Goal: Task Accomplishment & Management: Manage account settings

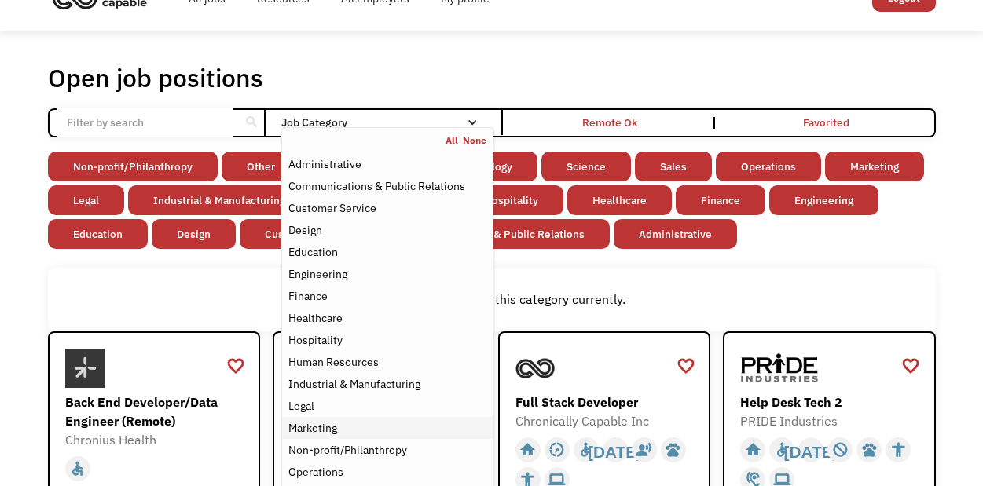
scroll to position [8, 0]
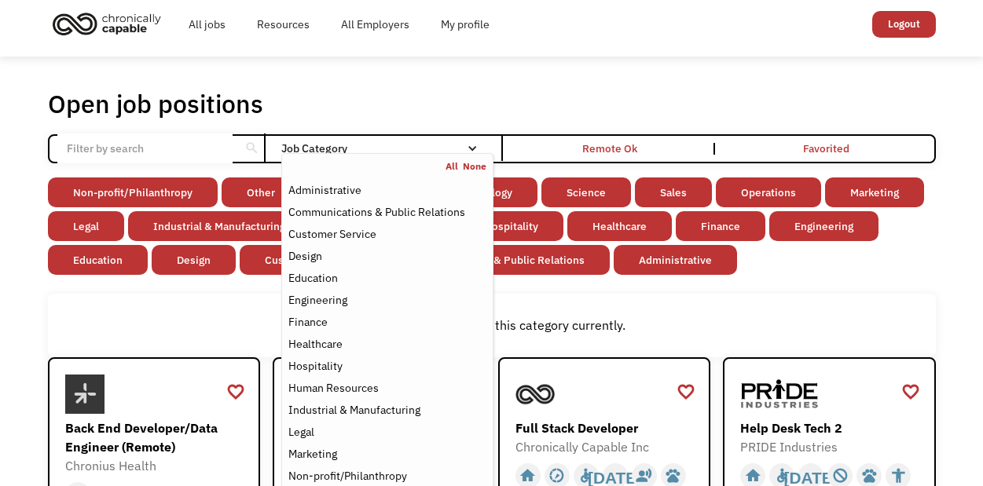
click at [375, 143] on div "Job Category" at bounding box center [386, 148] width 211 height 11
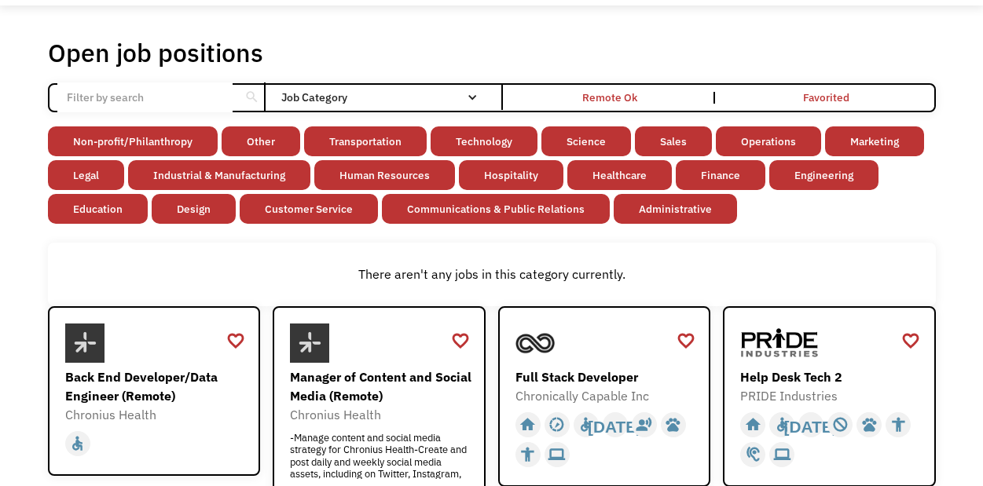
scroll to position [0, 0]
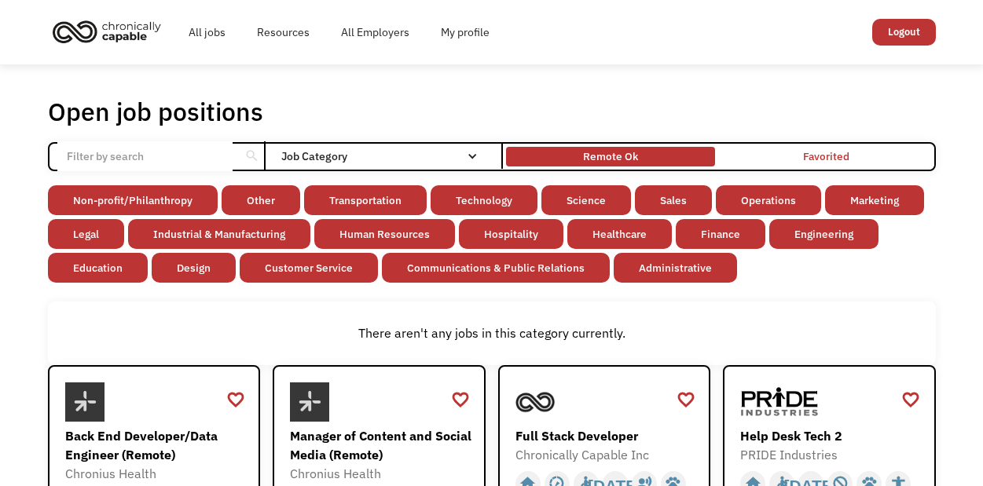
click at [614, 156] on div "Remote Ok" at bounding box center [610, 156] width 55 height 19
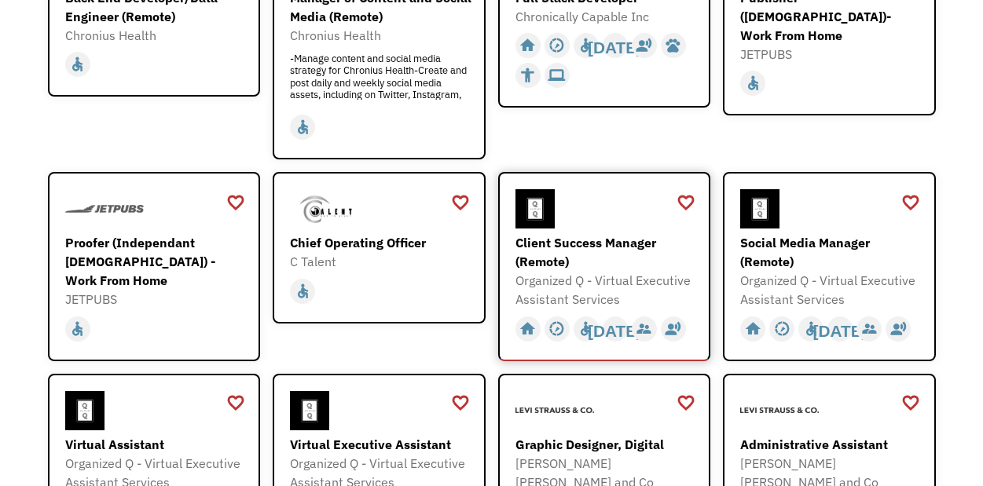
scroll to position [451, 0]
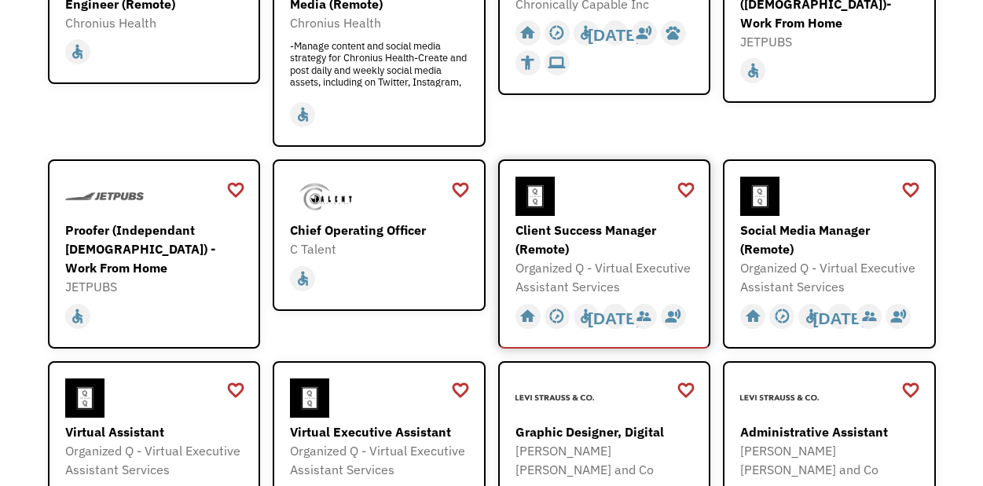
click at [588, 234] on div "Client Success Manager (Remote)" at bounding box center [606, 240] width 182 height 38
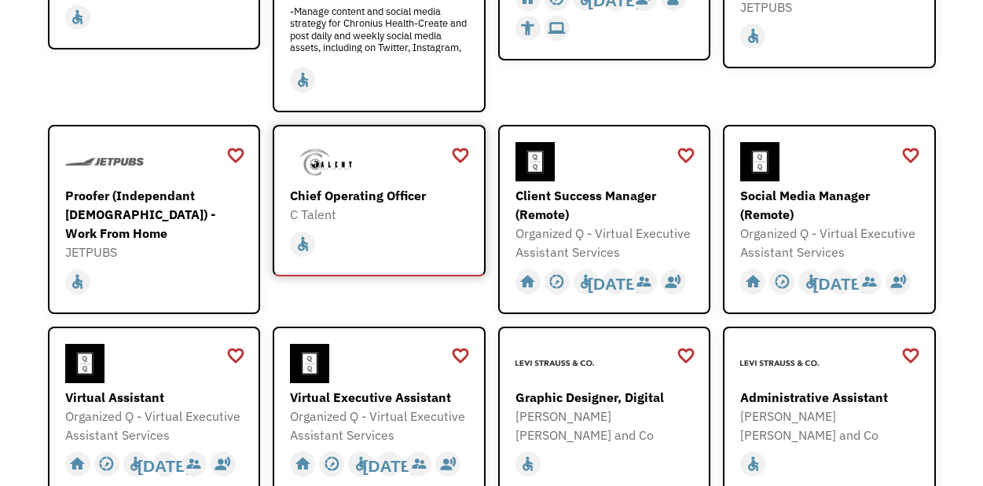
scroll to position [486, 0]
click at [105, 211] on div "Proofer (Independant Contractor) - Work From Home" at bounding box center [156, 213] width 182 height 57
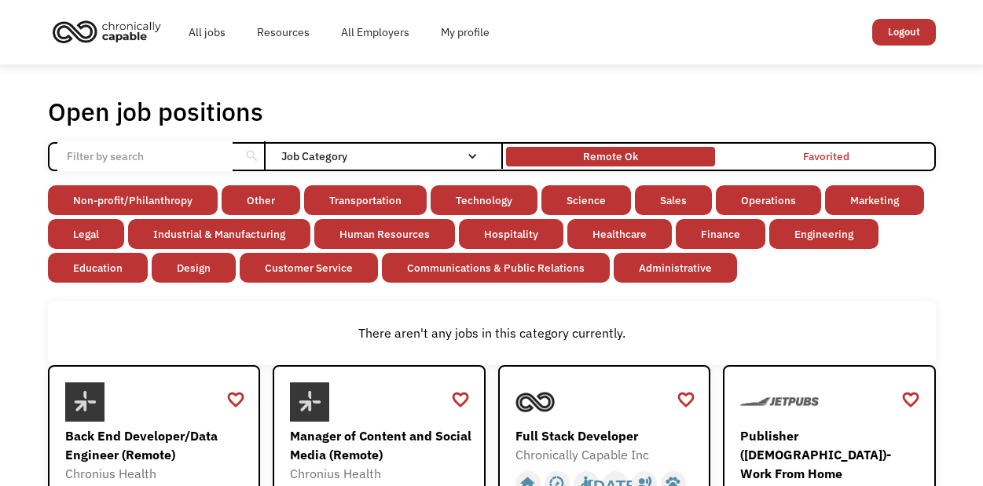
click at [587, 151] on div "Remote Ok" at bounding box center [610, 156] width 55 height 19
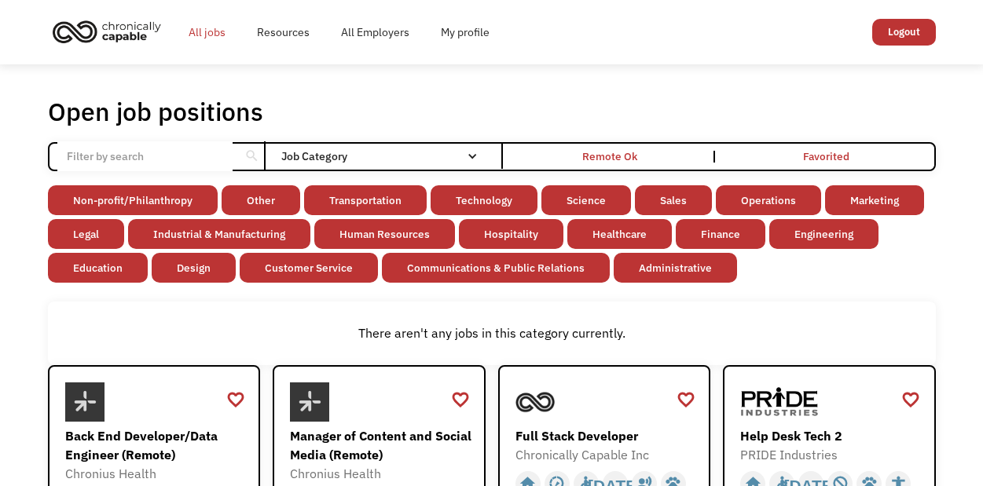
click at [221, 37] on link "All jobs" at bounding box center [207, 32] width 68 height 50
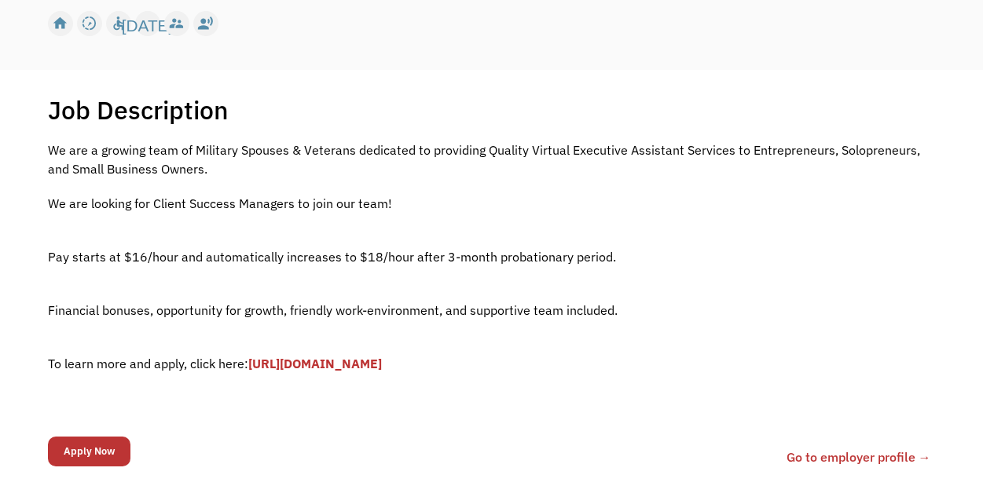
scroll to position [237, 0]
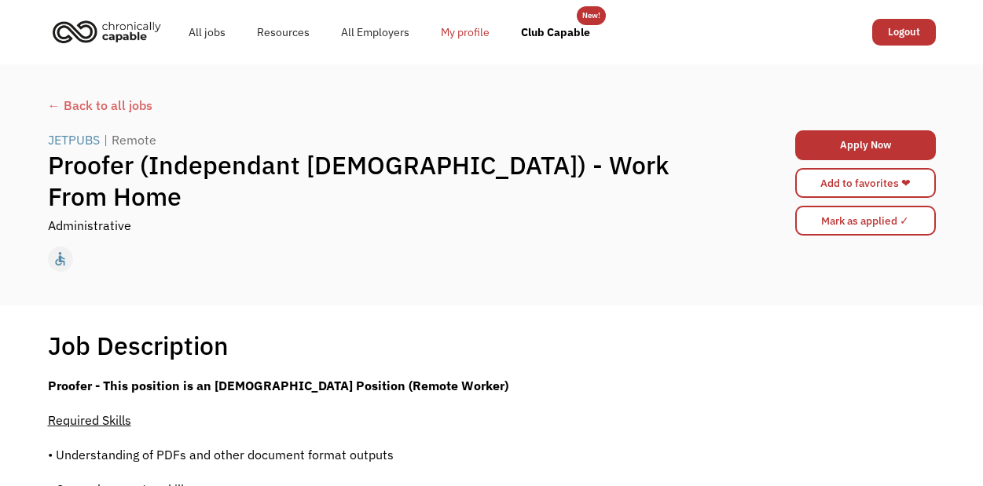
click at [460, 45] on link "My profile" at bounding box center [465, 32] width 80 height 50
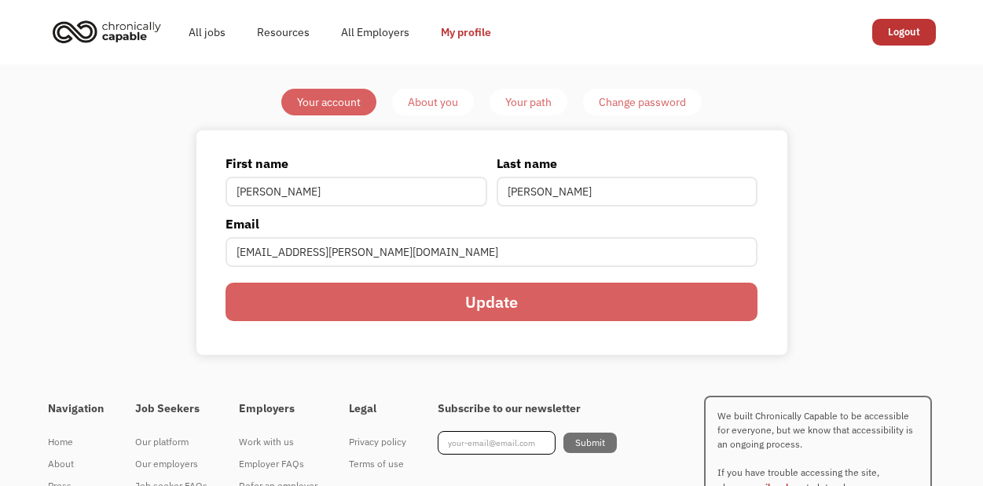
click at [438, 102] on div "About you" at bounding box center [433, 102] width 50 height 19
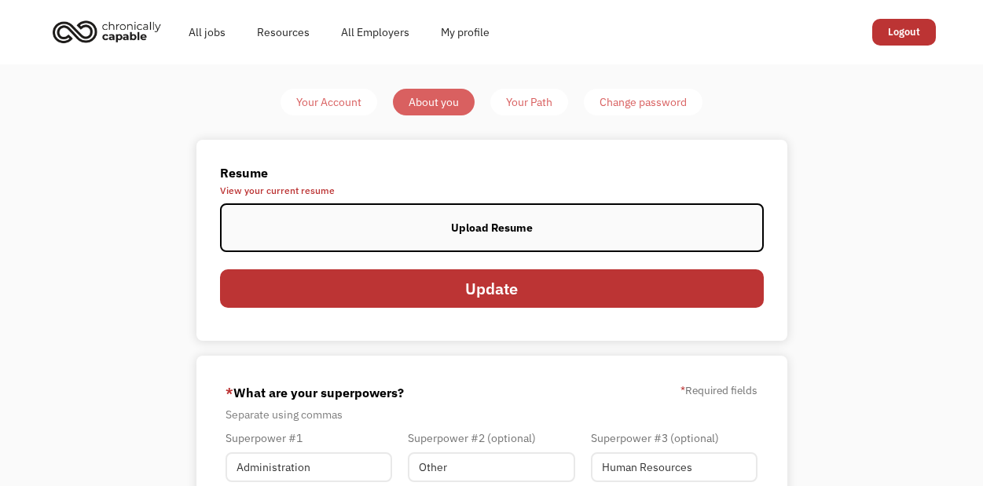
click at [606, 226] on label "Upload Resume" at bounding box center [492, 228] width 544 height 49
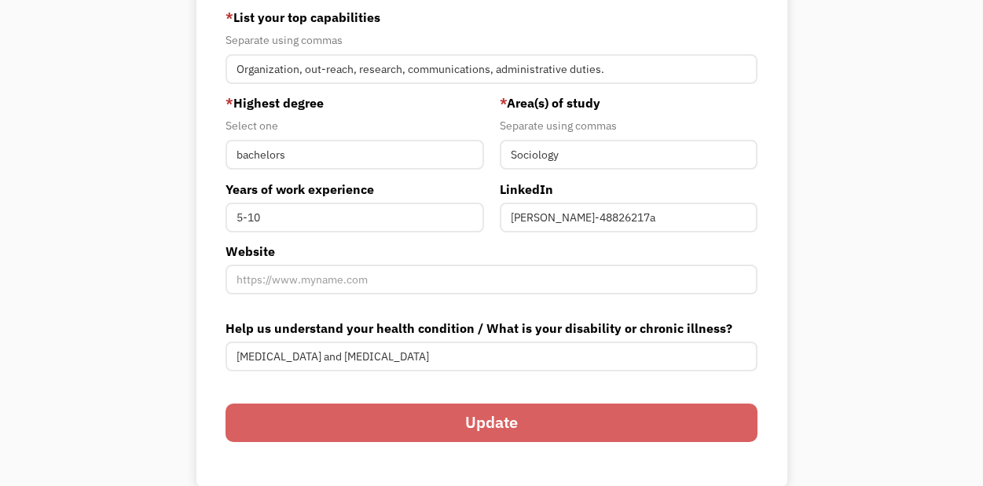
scroll to position [171, 0]
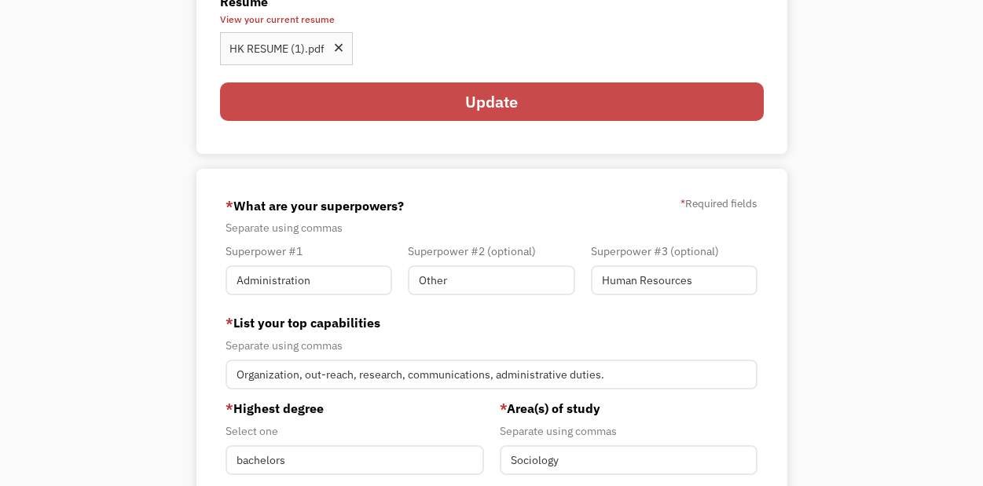
click at [491, 86] on input "Update" at bounding box center [492, 102] width 544 height 39
type input "Please wait..."
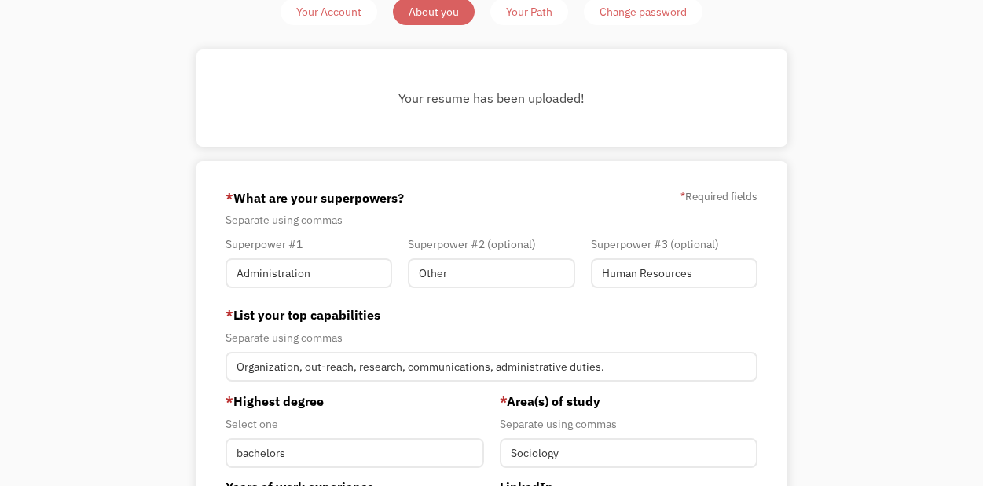
scroll to position [0, 0]
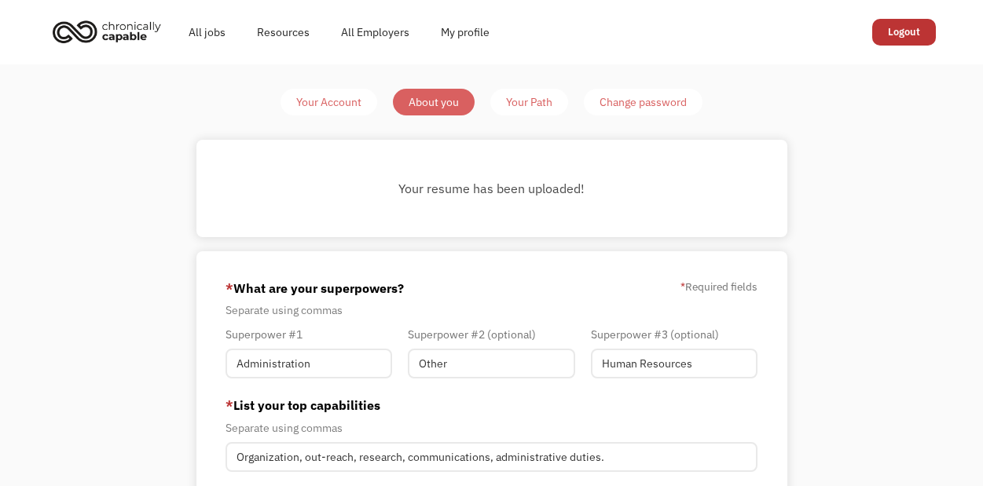
click at [543, 97] on div "Your Path" at bounding box center [529, 102] width 46 height 19
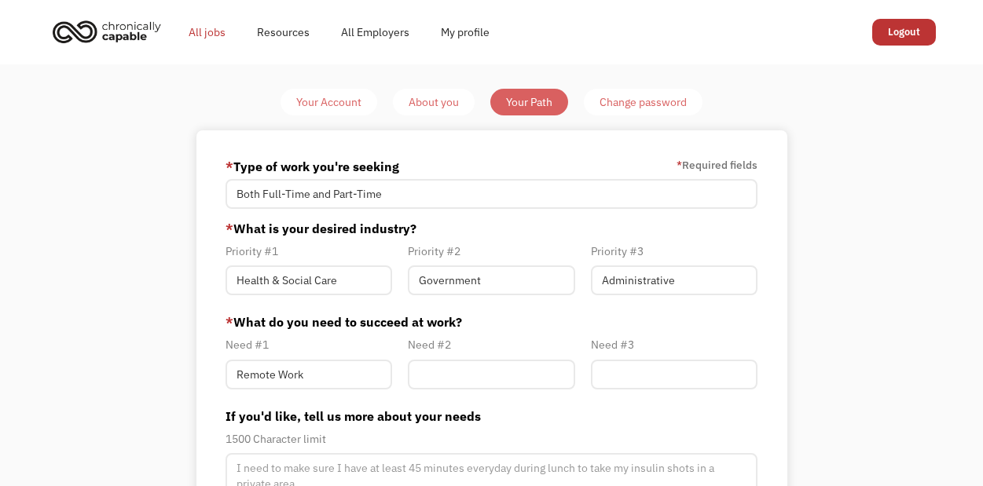
click at [215, 37] on link "All jobs" at bounding box center [207, 32] width 68 height 50
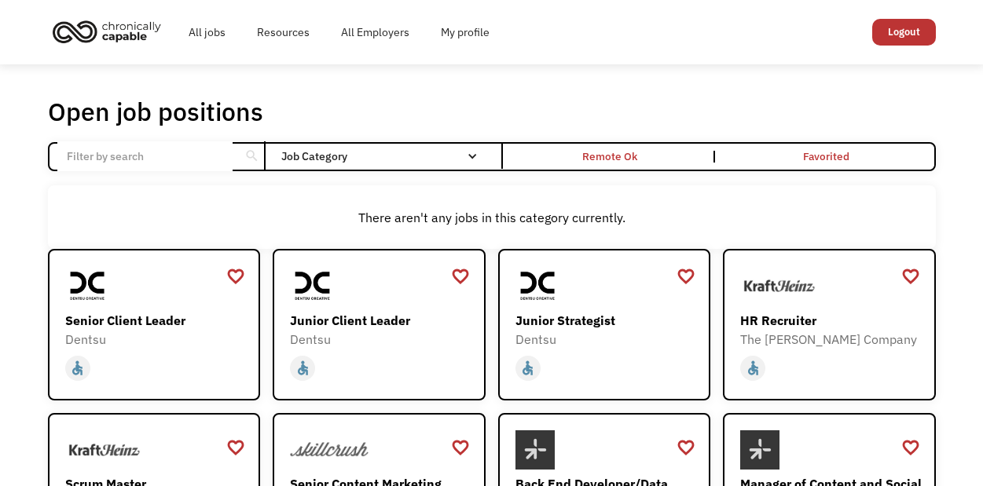
click at [285, 31] on link "Resources" at bounding box center [283, 32] width 84 height 50
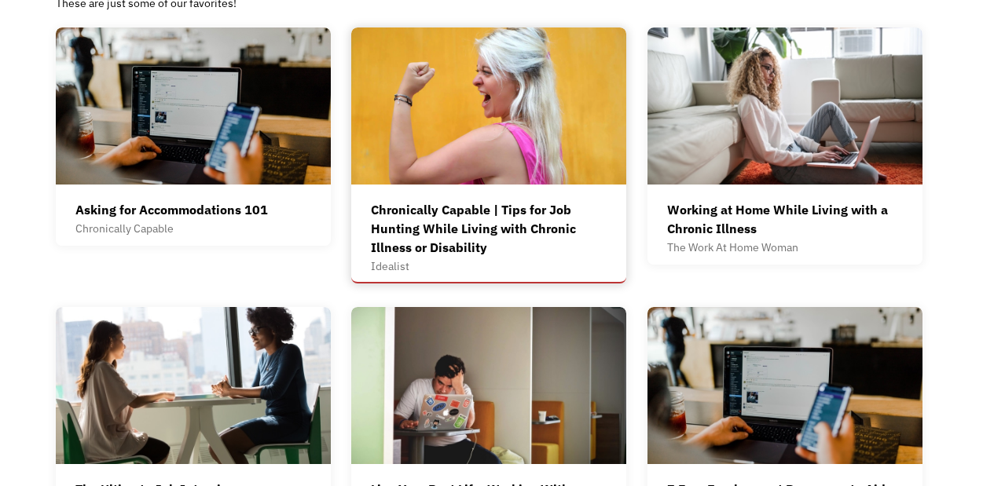
scroll to position [454, 0]
click at [465, 177] on img at bounding box center [488, 106] width 275 height 157
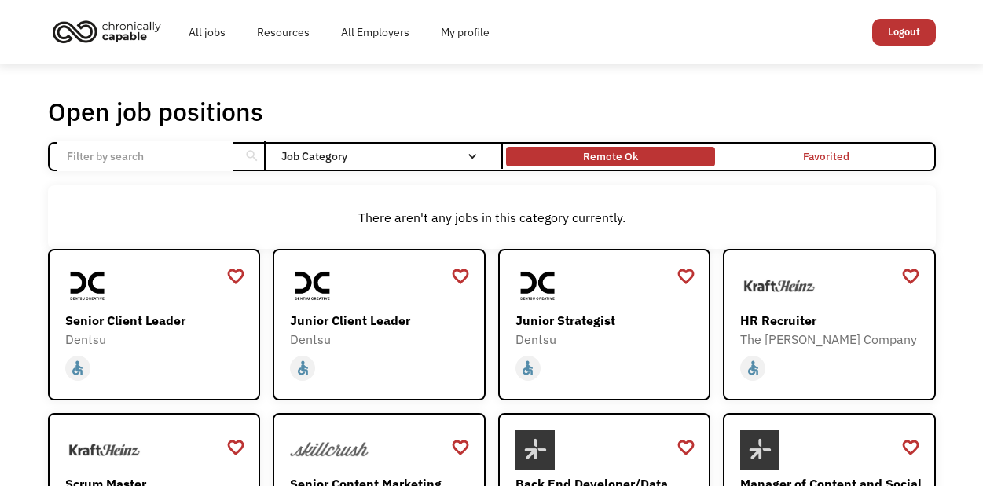
click at [661, 151] on div "Remote Ok" at bounding box center [610, 157] width 209 height 12
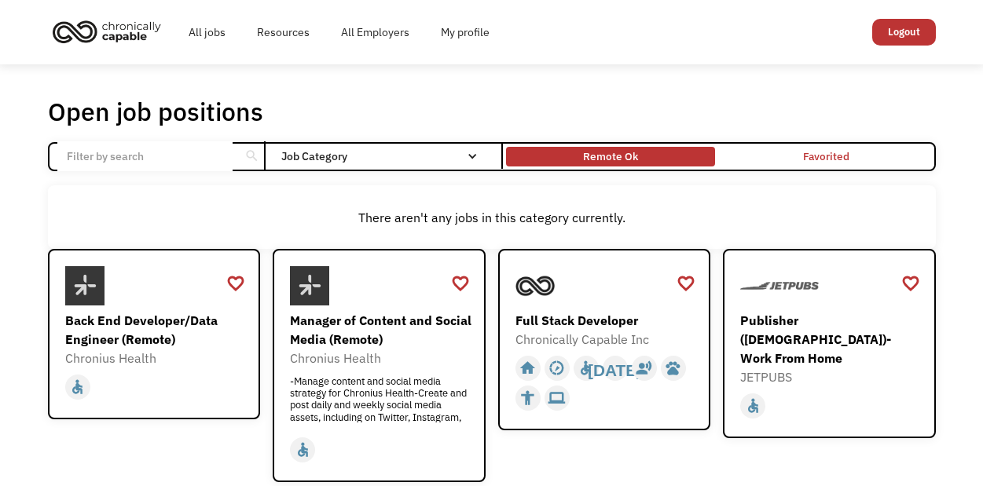
click at [661, 154] on div "Remote Ok" at bounding box center [610, 157] width 209 height 12
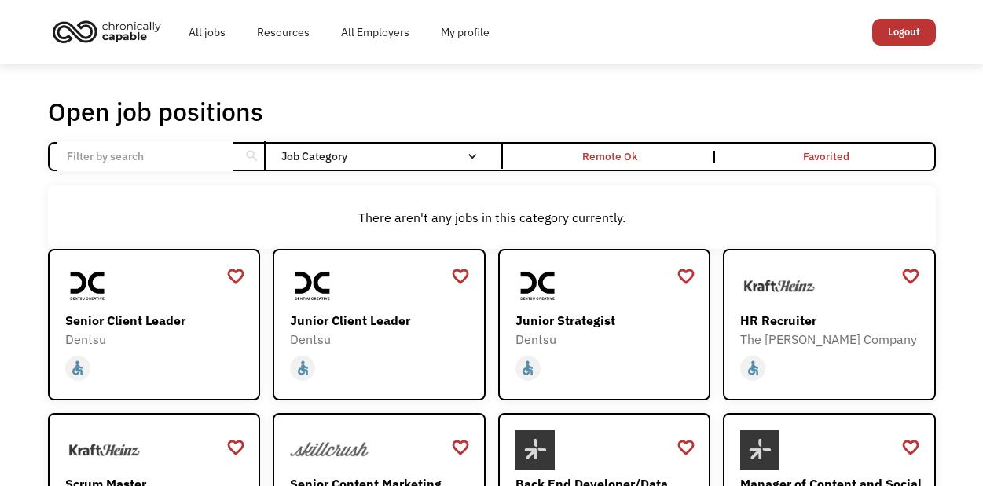
click at [163, 160] on input "Email Form" at bounding box center [144, 156] width 175 height 30
click at [261, 26] on link "Resources" at bounding box center [283, 32] width 84 height 50
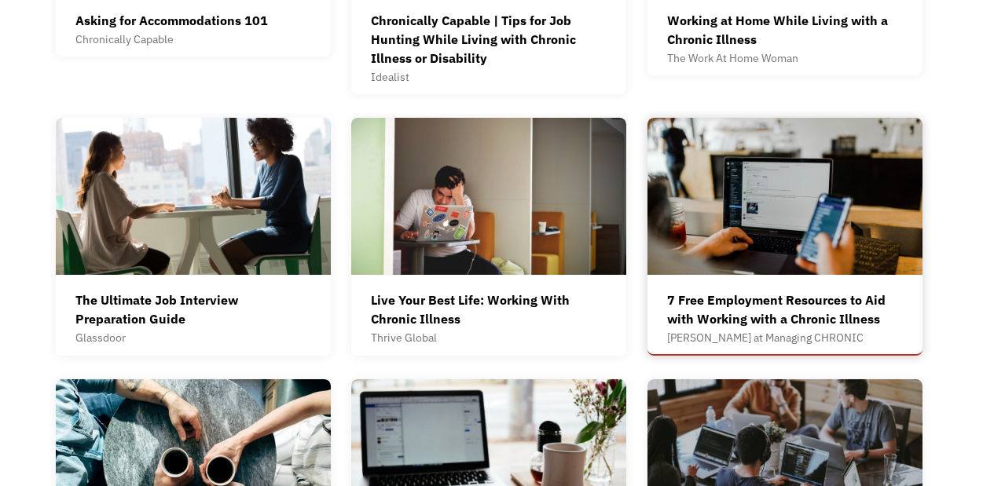
click at [853, 211] on img at bounding box center [784, 196] width 275 height 157
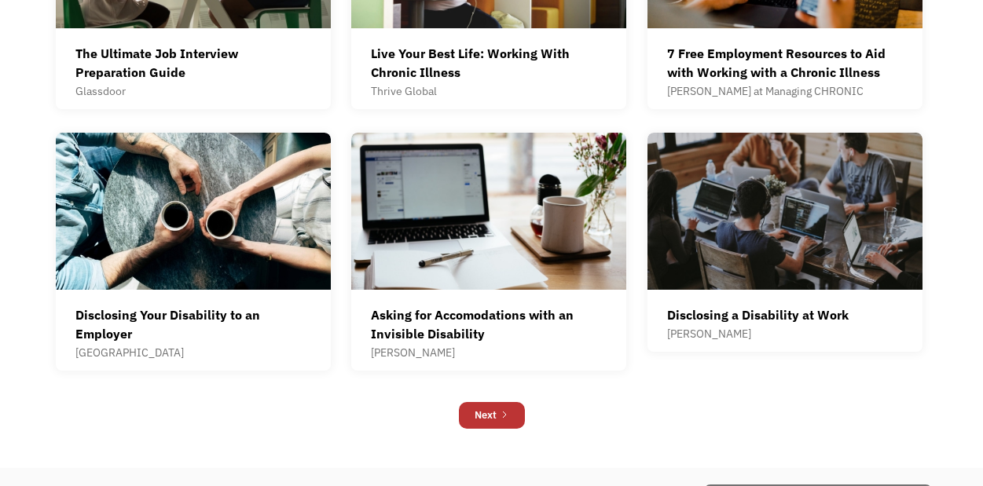
scroll to position [904, 0]
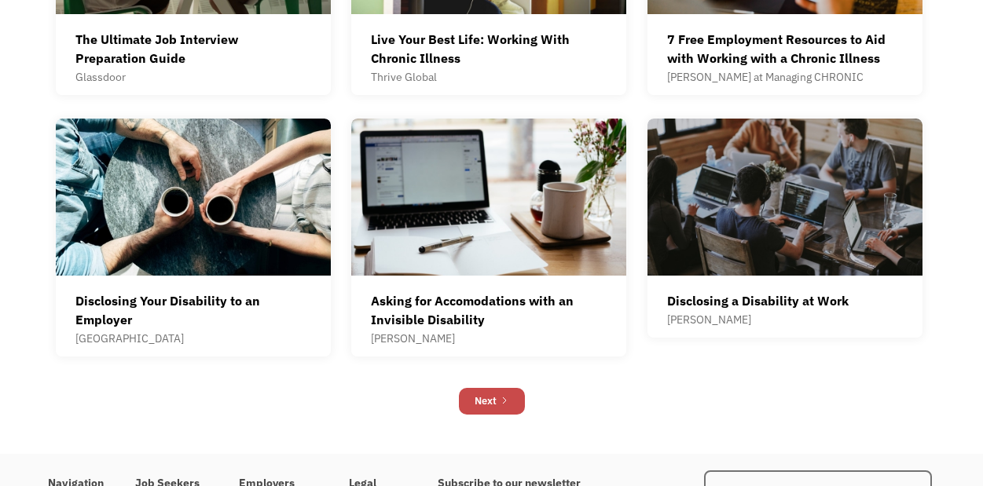
click at [515, 405] on link "Next" at bounding box center [492, 401] width 66 height 27
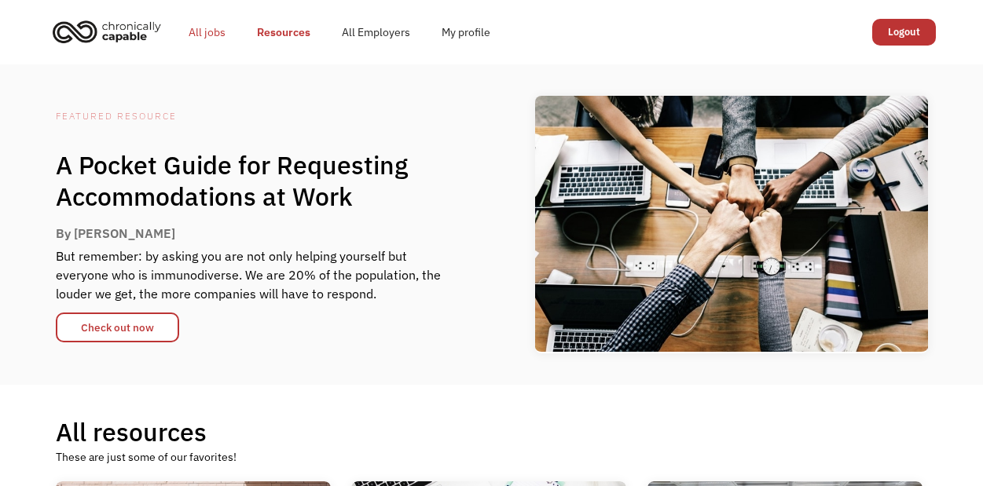
click at [226, 31] on link "All jobs" at bounding box center [207, 32] width 68 height 50
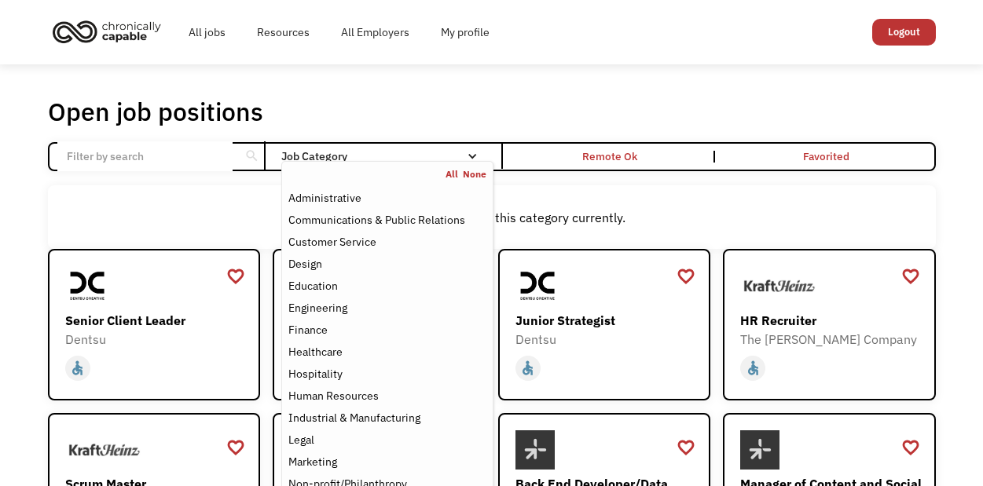
click at [427, 156] on div "Job Category" at bounding box center [386, 156] width 211 height 11
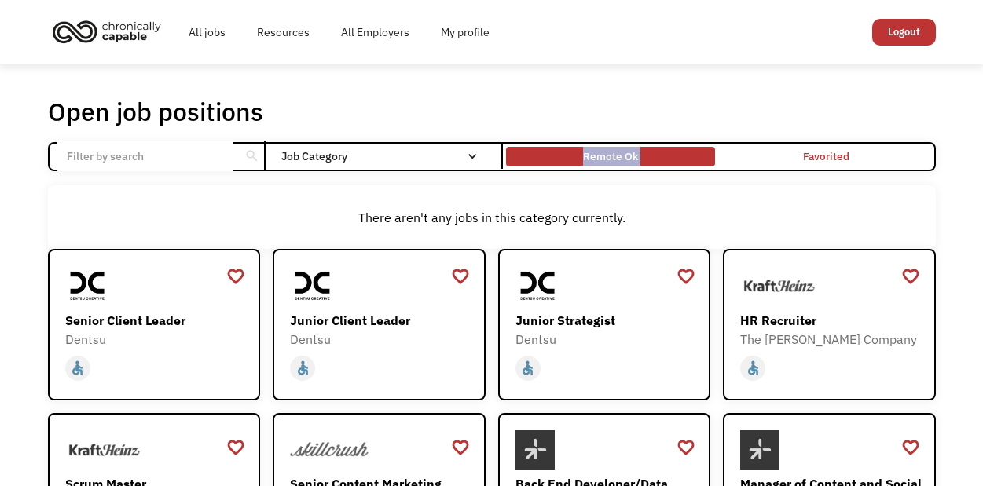
click at [626, 159] on div "Remote Ok" at bounding box center [610, 156] width 55 height 19
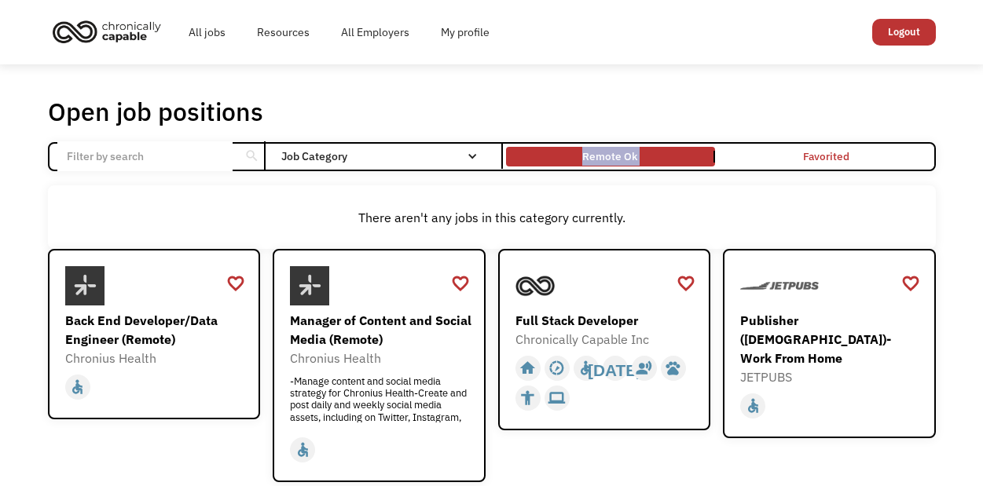
click at [709, 164] on link "Remote Ok" at bounding box center [610, 157] width 215 height 26
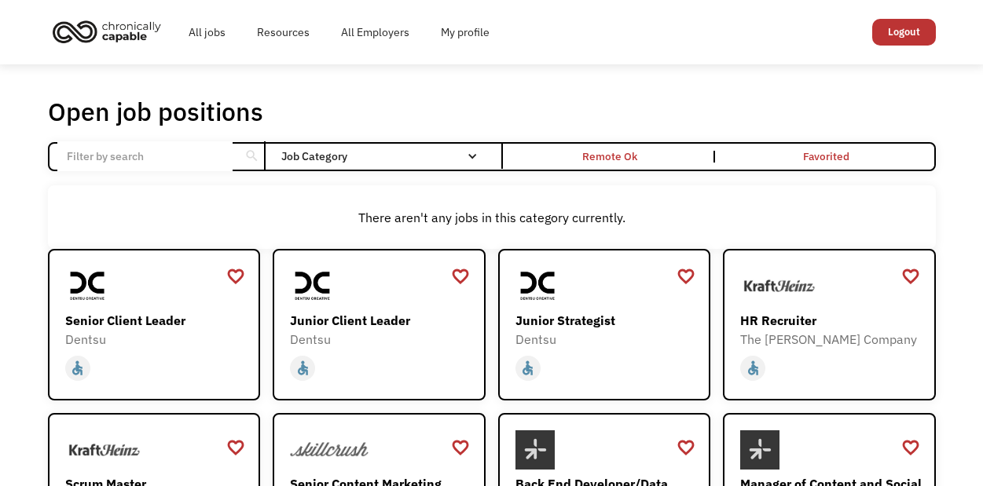
click at [196, 157] on input "Email Form" at bounding box center [144, 156] width 175 height 30
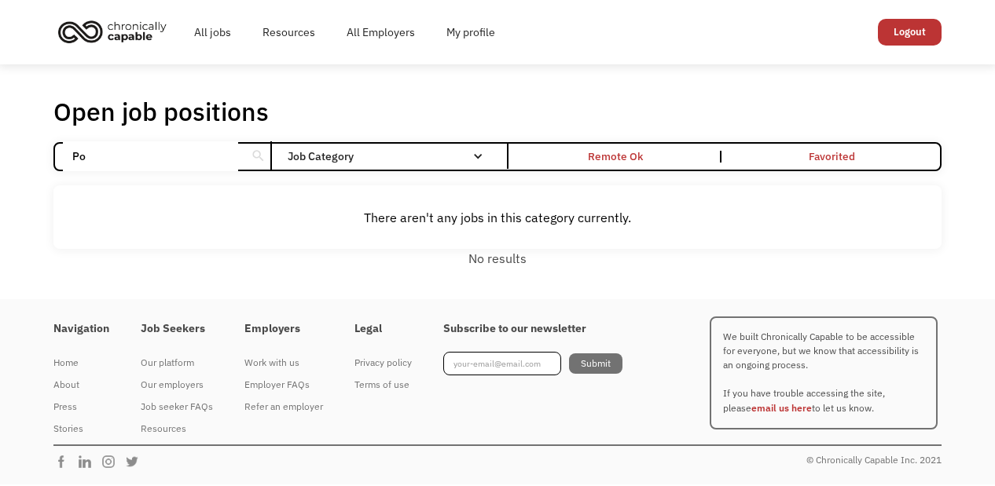
type input "P"
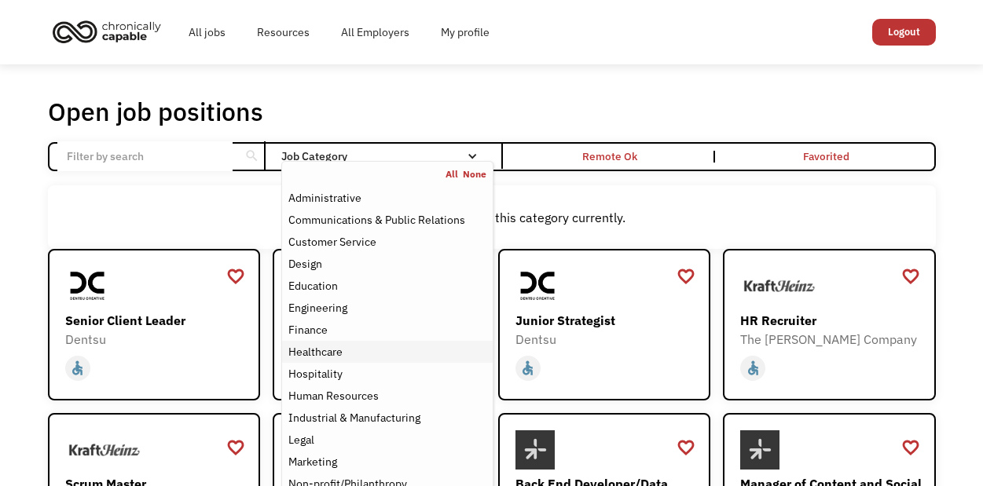
click at [365, 341] on link "Healthcare" at bounding box center [387, 352] width 210 height 22
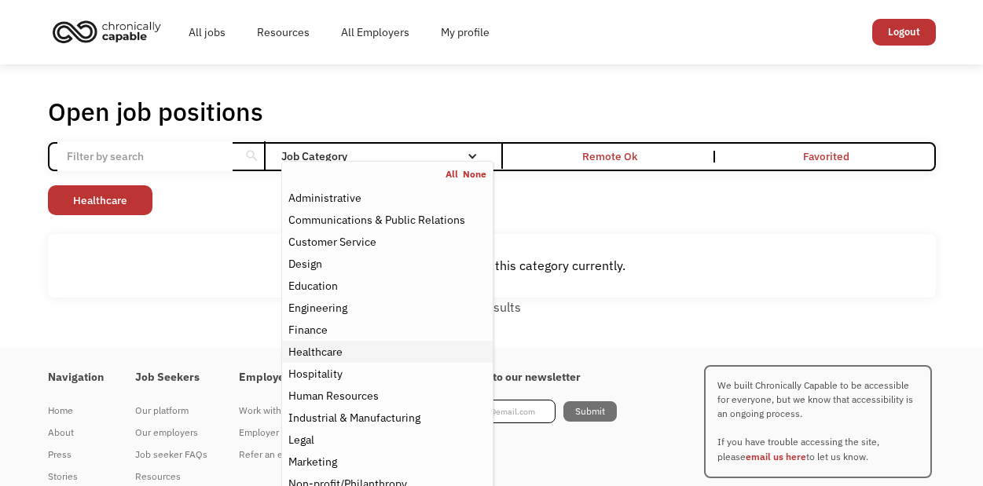
click at [356, 358] on div "Healthcare" at bounding box center [386, 352] width 197 height 19
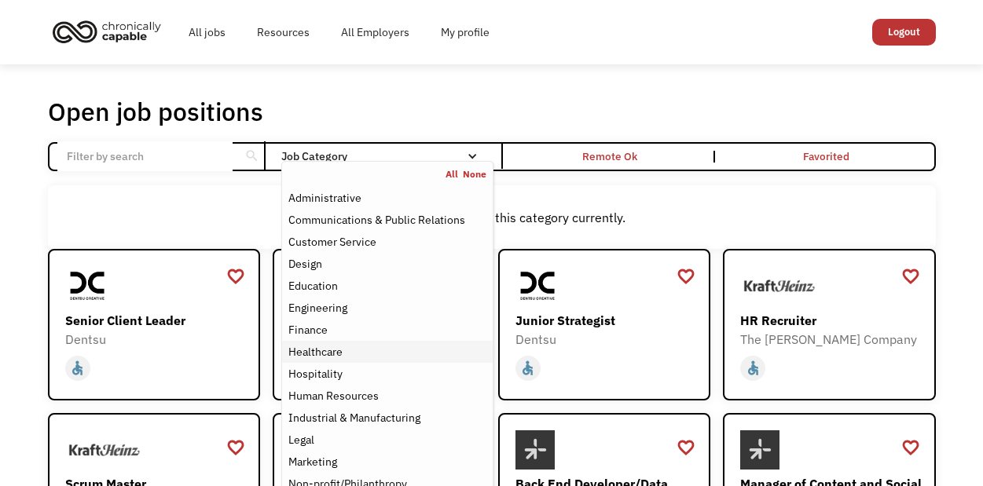
click at [356, 353] on div "Healthcare" at bounding box center [386, 352] width 197 height 19
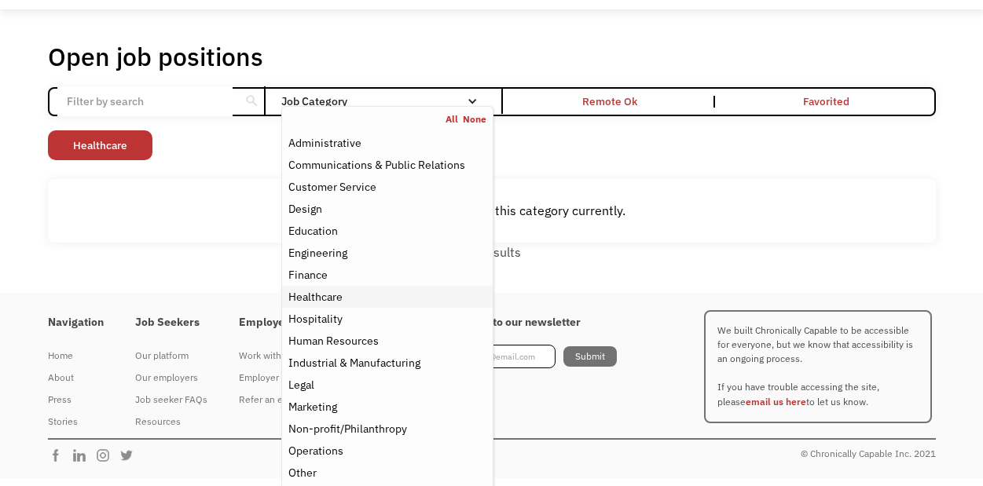
scroll to position [77, 0]
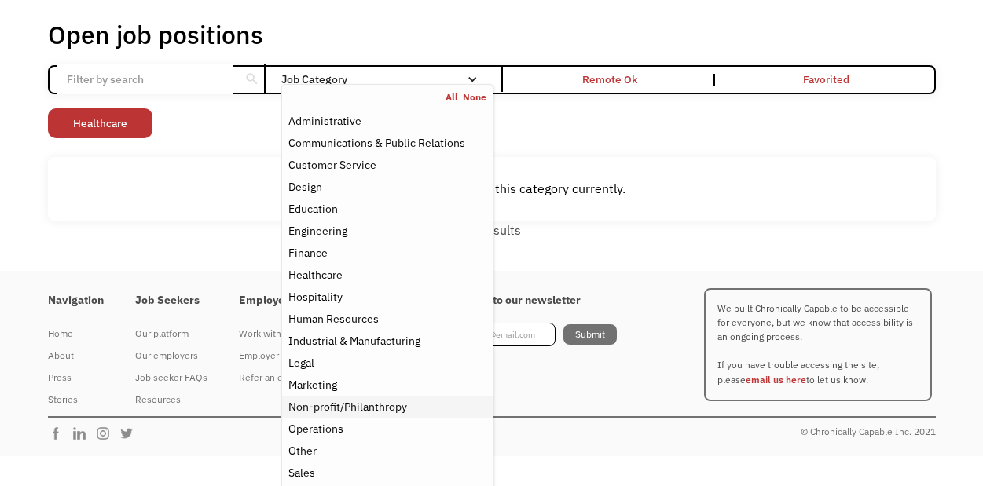
click at [339, 400] on div "Non-profit/Philanthropy" at bounding box center [347, 407] width 119 height 19
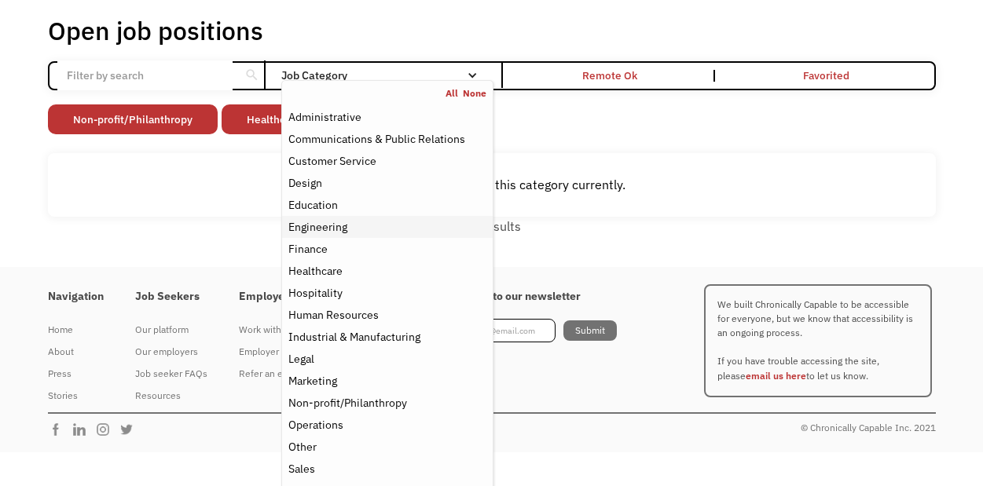
scroll to position [80, 0]
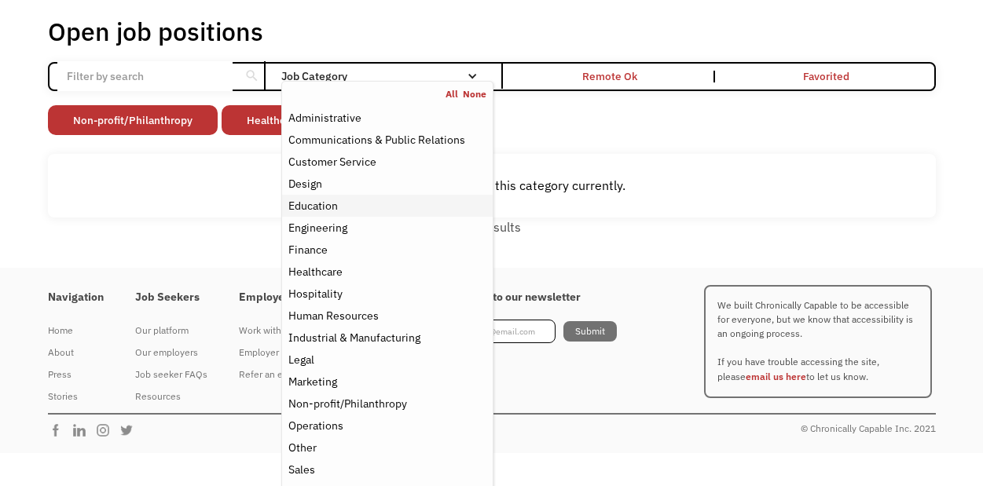
click at [353, 204] on div "Education" at bounding box center [386, 205] width 197 height 19
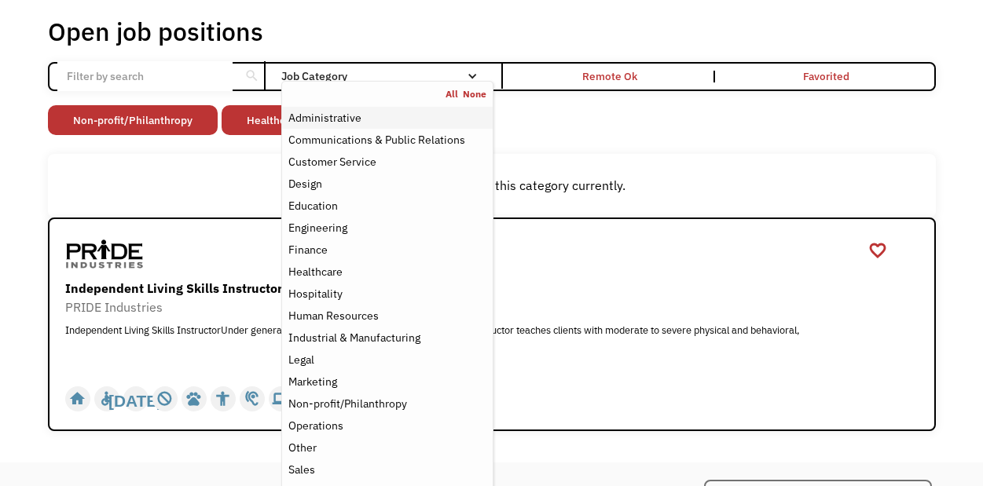
click at [346, 111] on div "Administrative" at bounding box center [324, 117] width 73 height 19
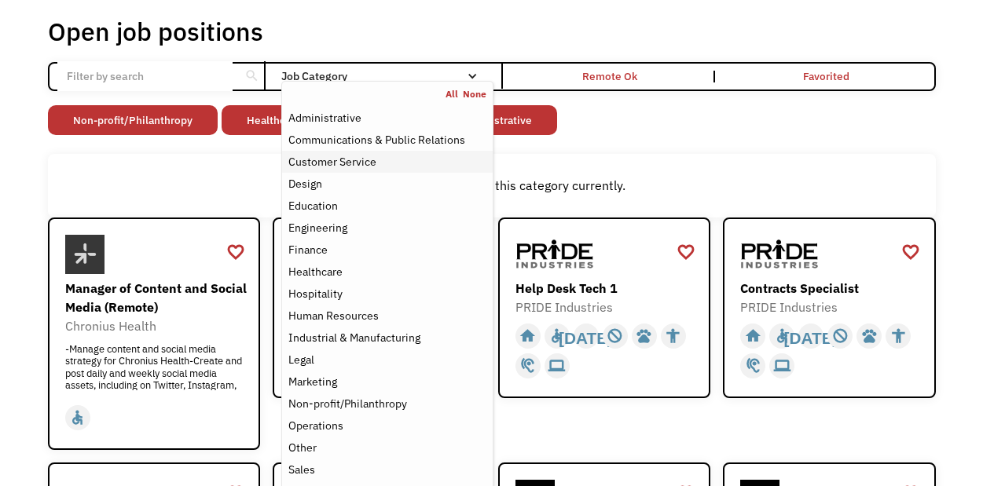
click at [346, 163] on div "Customer Service" at bounding box center [332, 161] width 88 height 19
click at [358, 145] on div "Communications & Public Relations" at bounding box center [376, 139] width 177 height 19
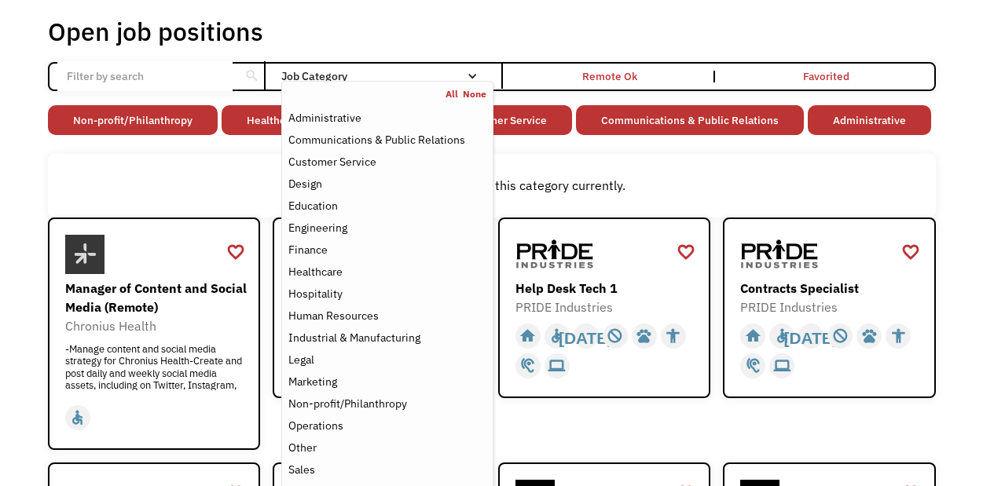
click at [803, 156] on div "There aren't any jobs in this category currently." at bounding box center [492, 186] width 888 height 64
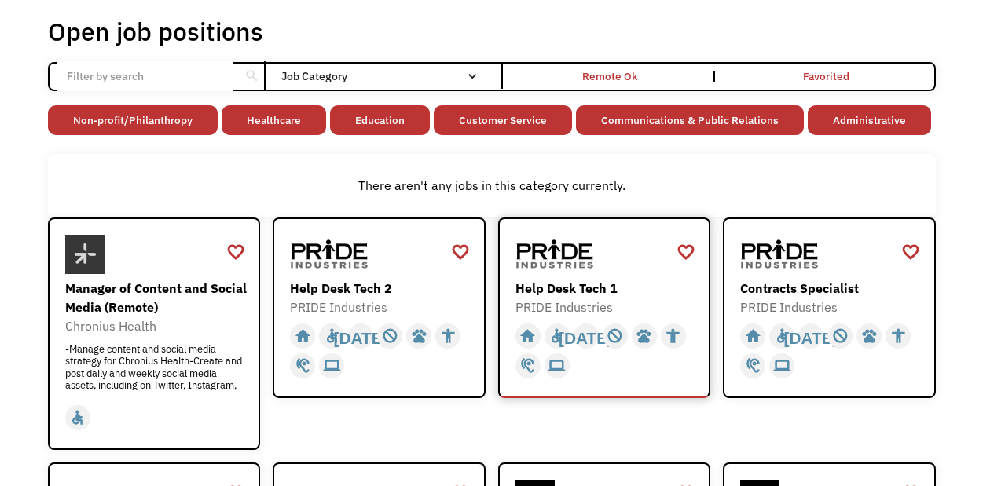
click at [631, 237] on div at bounding box center [606, 254] width 182 height 39
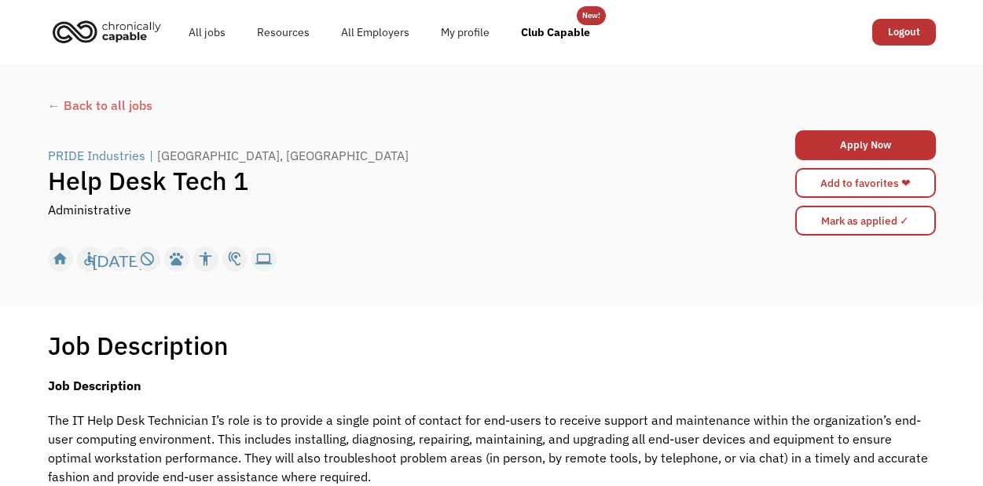
click at [87, 105] on div "← Back to all jobs" at bounding box center [492, 105] width 888 height 19
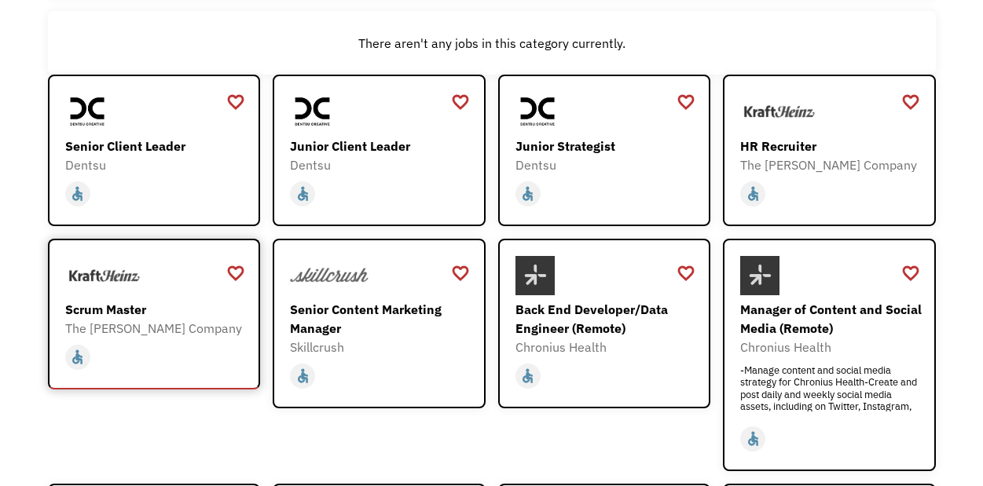
scroll to position [173, 0]
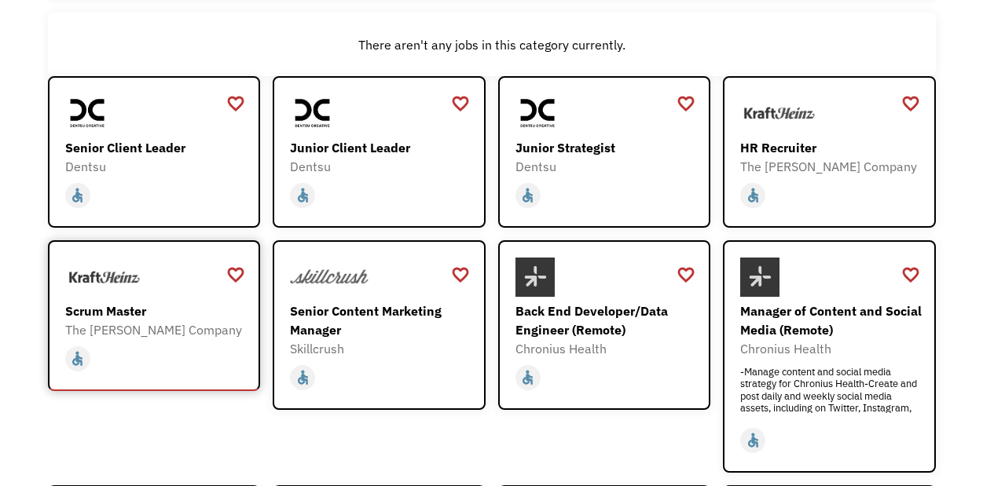
click at [185, 378] on link "Scrum Master The Kraft Heinz Company https://careers.kraftheinz.com/careers/Pip…" at bounding box center [154, 315] width 213 height 151
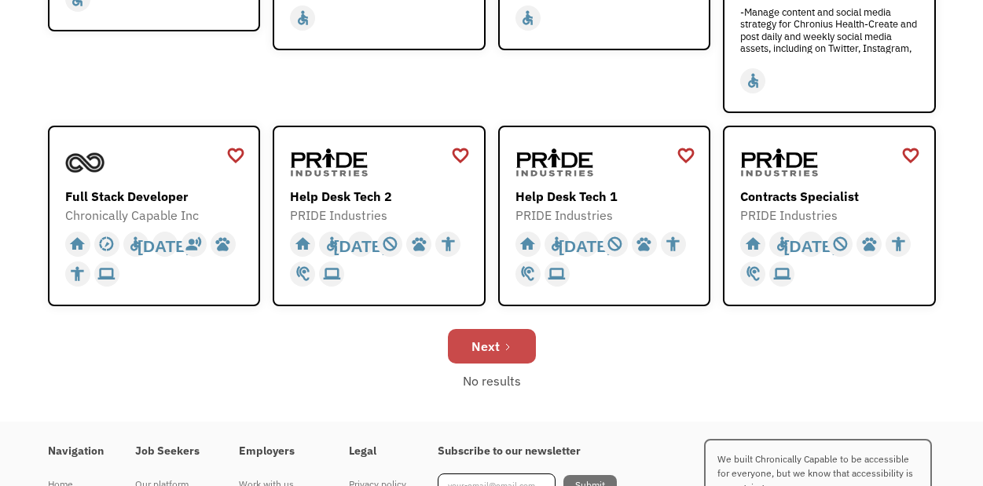
scroll to position [541, 0]
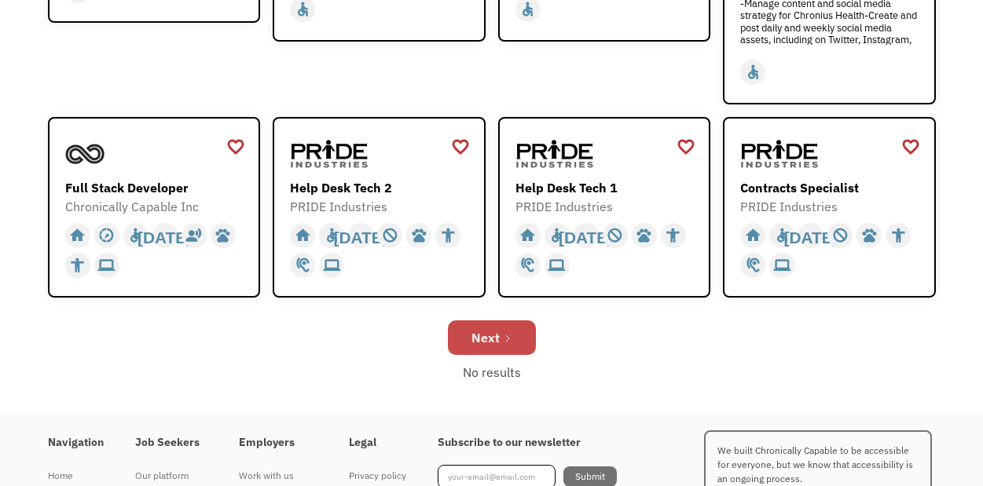
click at [478, 339] on div "Next" at bounding box center [485, 337] width 28 height 19
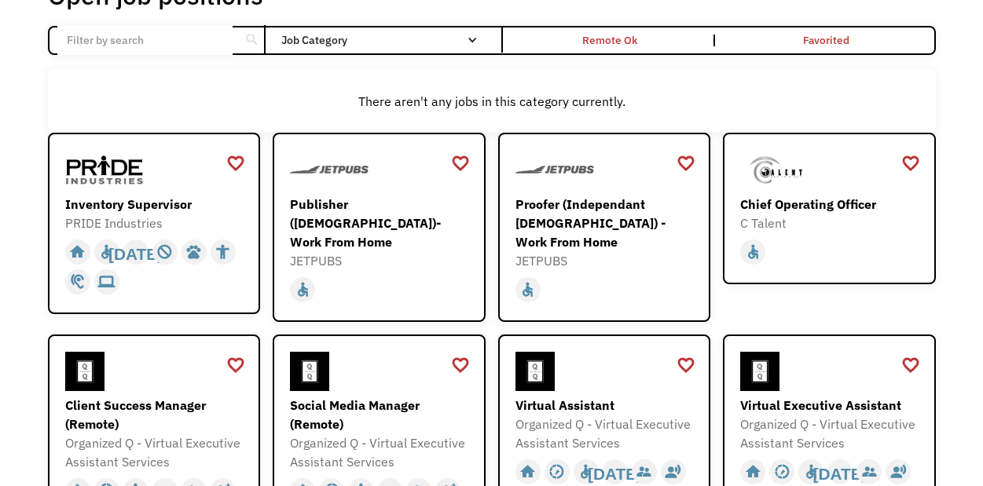
scroll to position [149, 0]
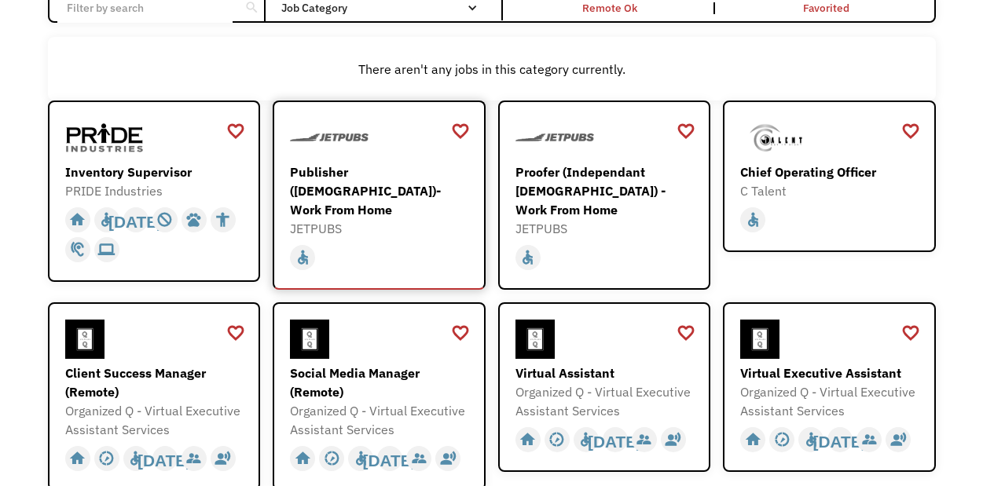
click at [410, 198] on div "Publisher ([DEMOGRAPHIC_DATA])- Work From Home" at bounding box center [381, 191] width 182 height 57
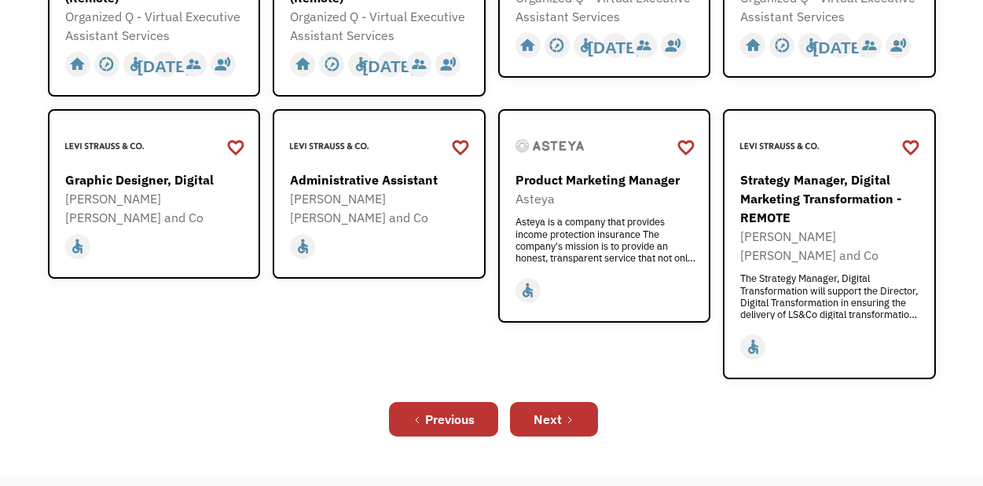
scroll to position [543, 0]
click at [552, 410] on div "Next" at bounding box center [548, 419] width 28 height 19
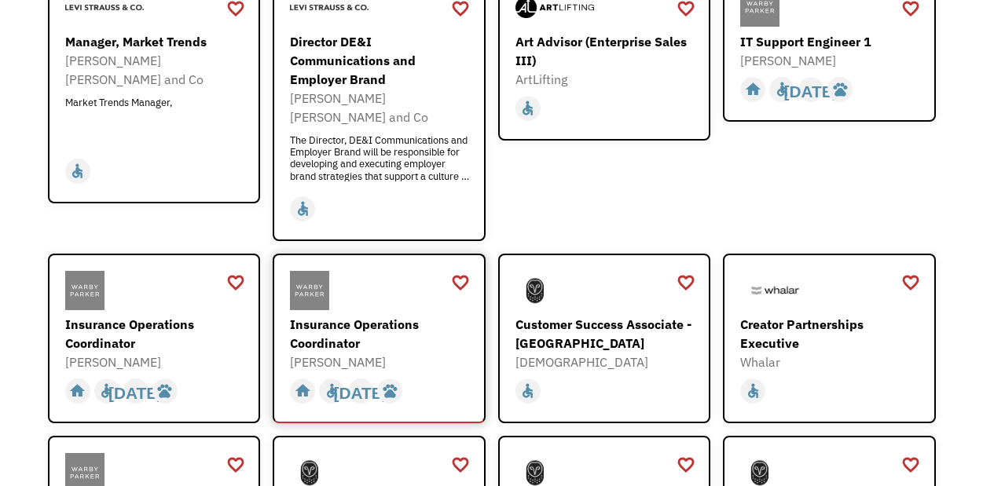
scroll to position [546, 0]
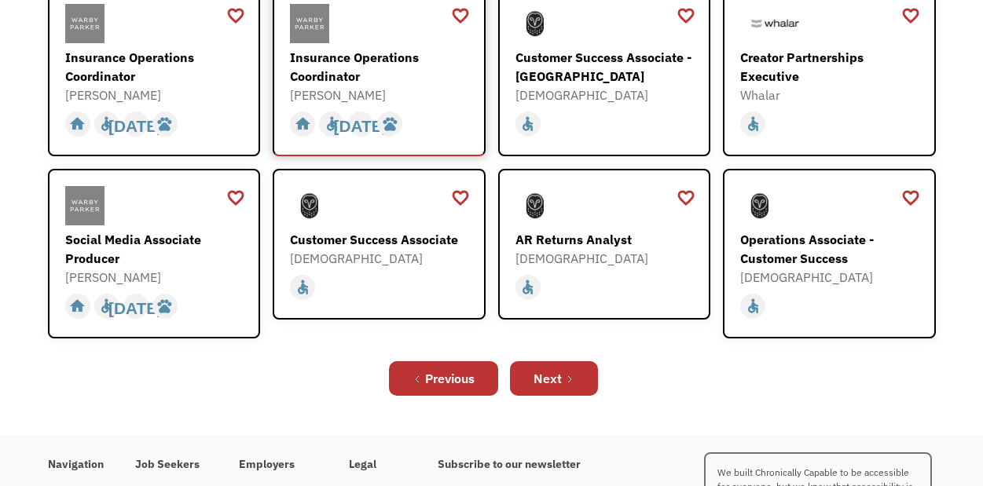
click at [375, 48] on div "Insurance Operations Coordinator" at bounding box center [381, 67] width 182 height 38
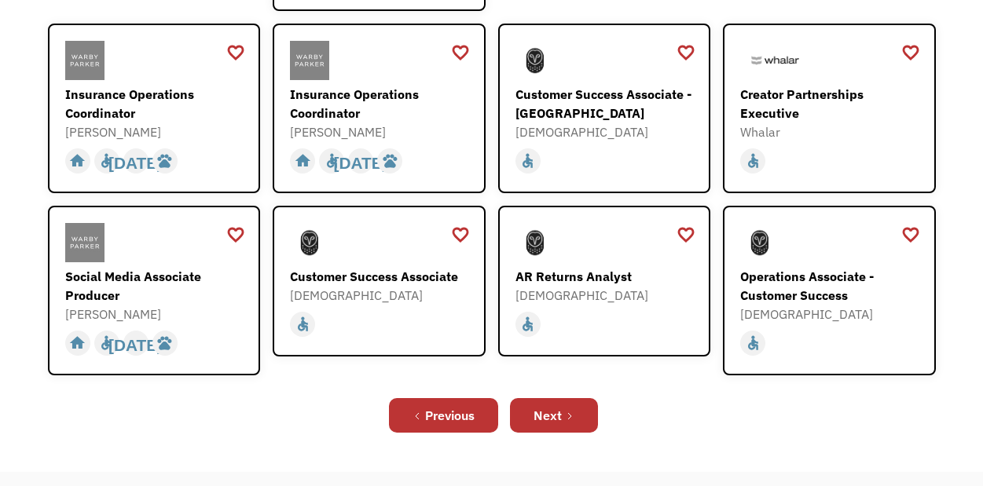
scroll to position [424, 0]
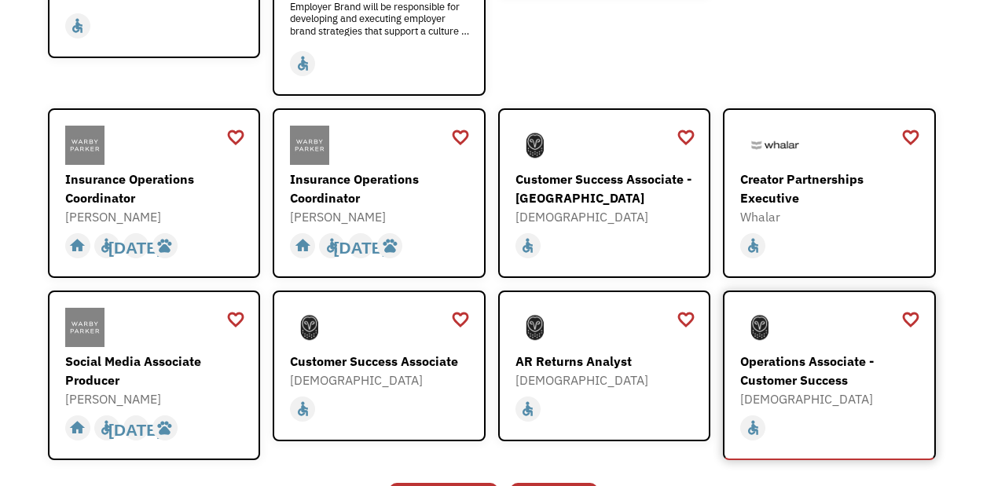
click at [802, 358] on div "Operations Associate - Customer Success" at bounding box center [831, 371] width 182 height 38
click at [394, 180] on div "Insurance Operations Coordinator" at bounding box center [381, 189] width 182 height 38
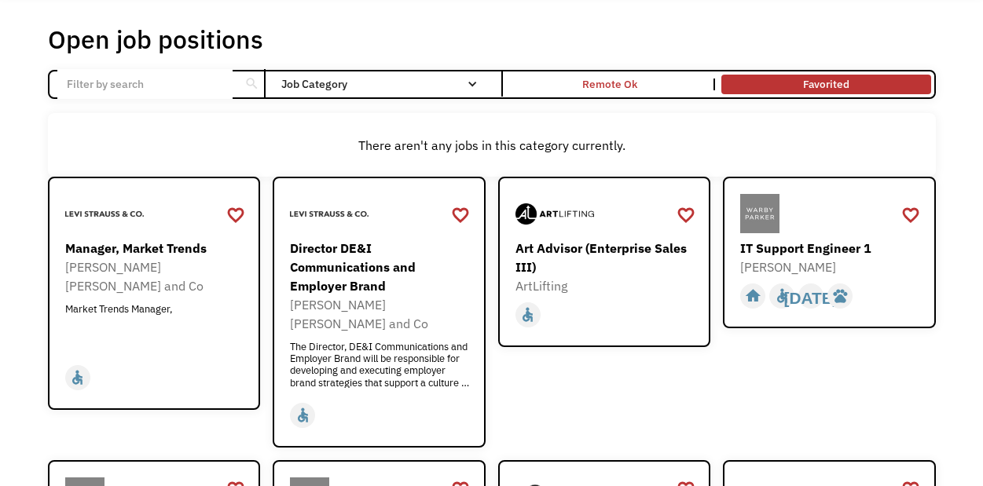
scroll to position [0, 0]
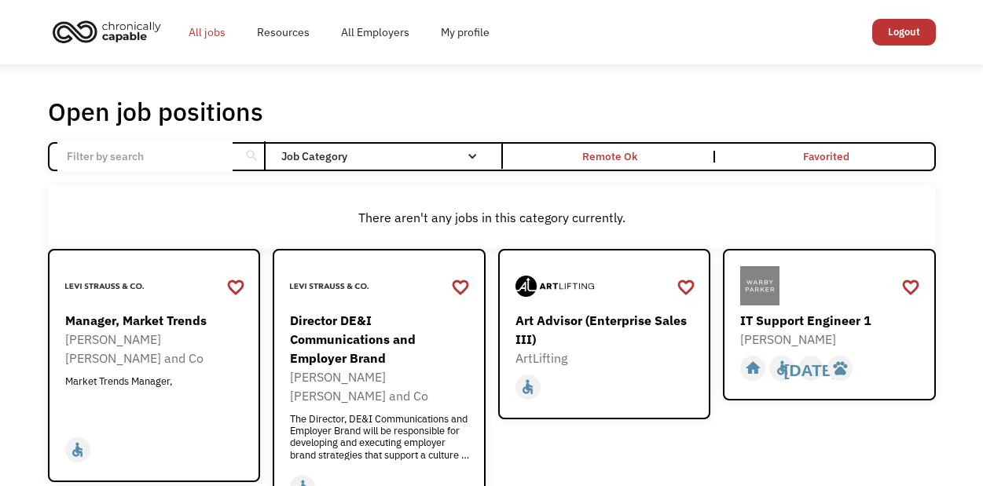
click at [200, 31] on link "All jobs" at bounding box center [207, 32] width 68 height 50
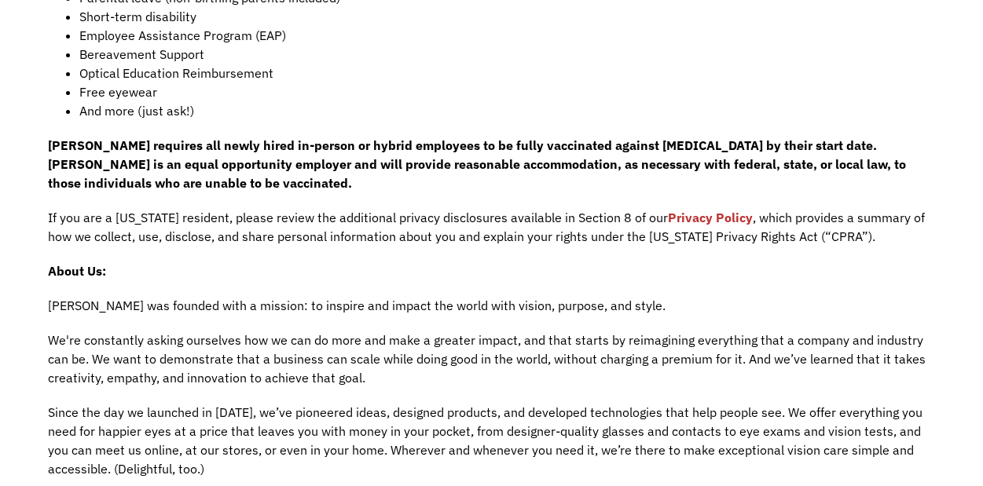
scroll to position [1454, 0]
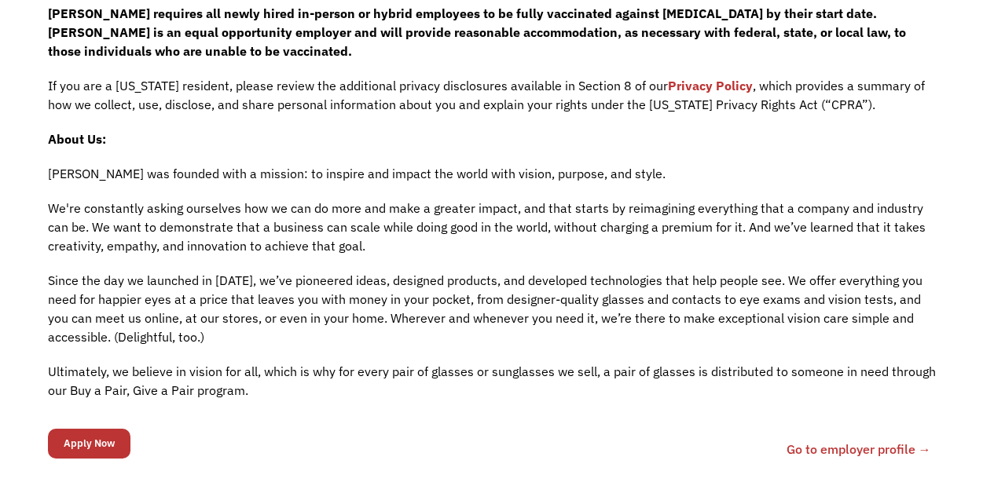
click at [136, 453] on div "68a7f6bfd83aa1ada795db5f hk.kirchner@gmail.com Hannah Kirchner https://webflow.…" at bounding box center [489, 450] width 883 height 50
click at [100, 443] on input "Apply Now" at bounding box center [89, 444] width 83 height 30
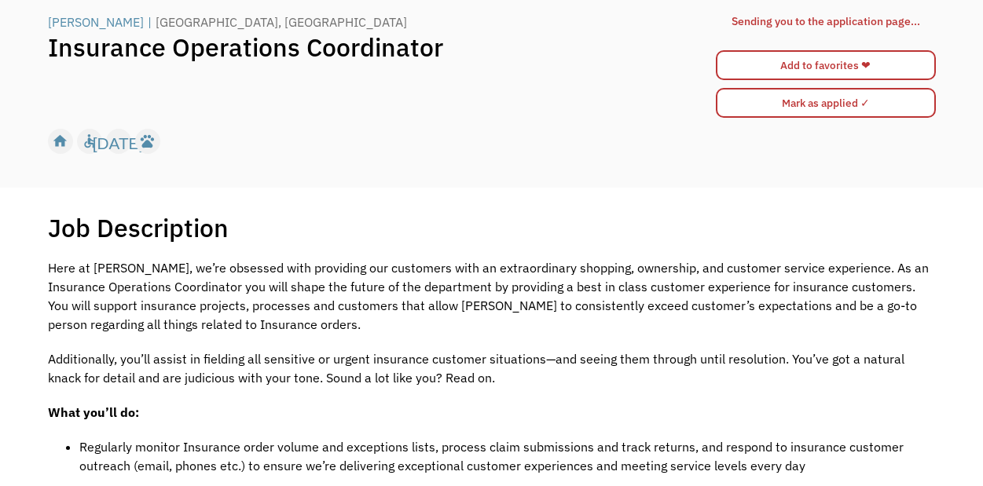
scroll to position [0, 0]
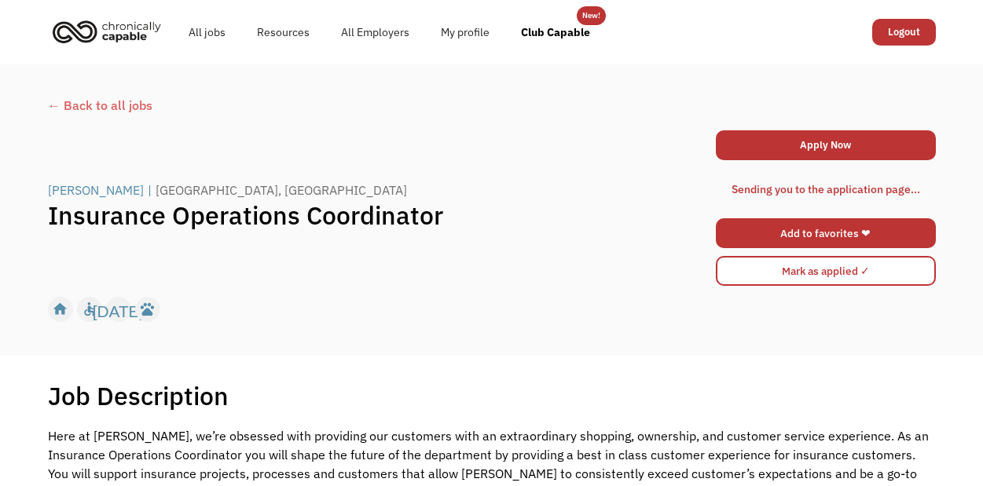
click at [783, 236] on link "Add to favorites ❤" at bounding box center [826, 233] width 220 height 30
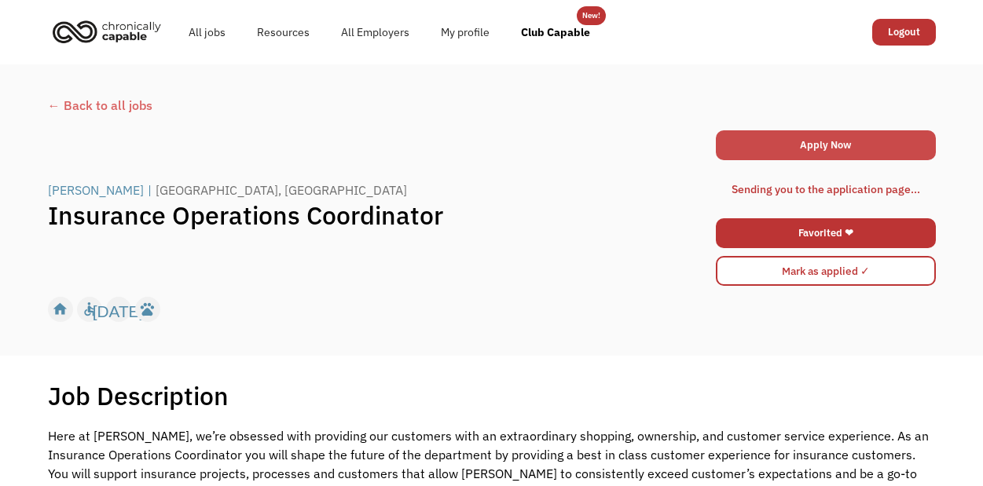
click at [807, 150] on link "Apply Now" at bounding box center [826, 145] width 220 height 30
click at [824, 149] on link "Apply Now" at bounding box center [826, 145] width 220 height 30
click at [89, 100] on div "← Back to all jobs" at bounding box center [492, 105] width 888 height 19
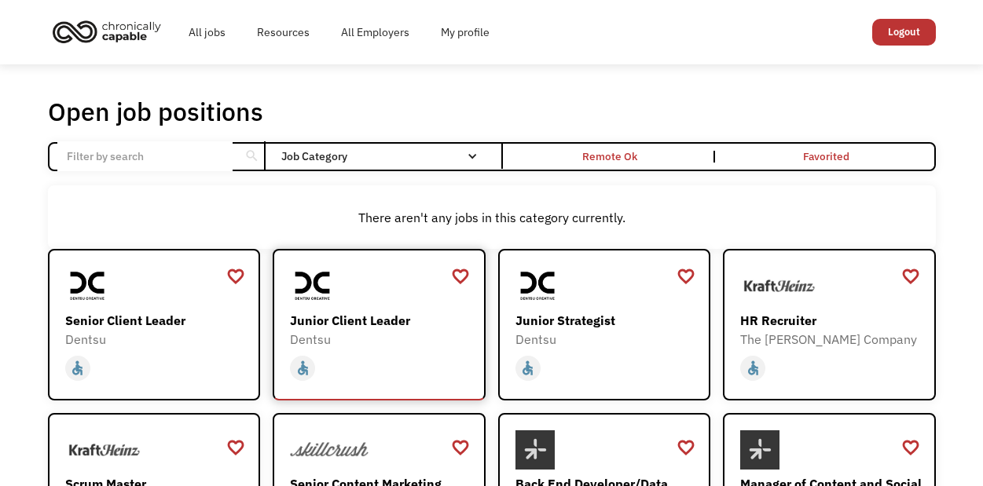
click at [380, 330] on div "Dentsu" at bounding box center [381, 339] width 182 height 19
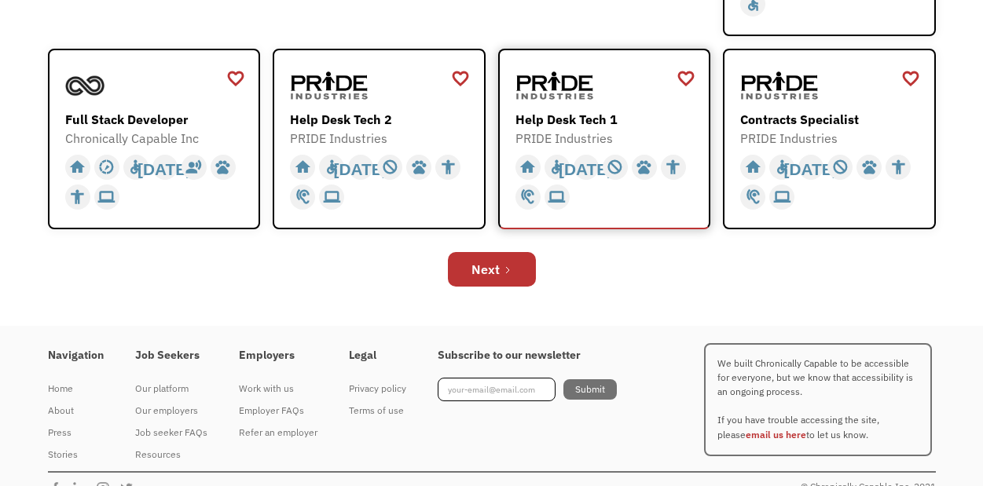
scroll to position [634, 0]
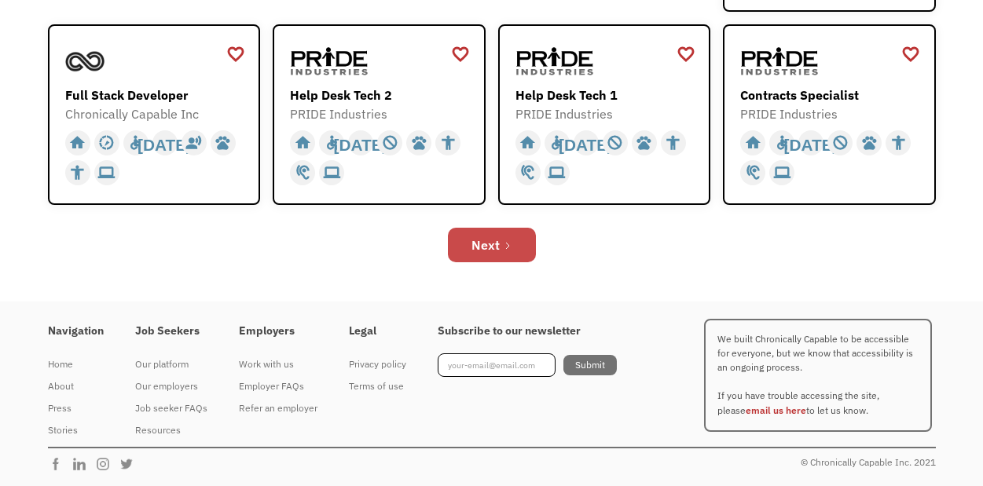
click at [524, 238] on link "Next" at bounding box center [492, 245] width 88 height 35
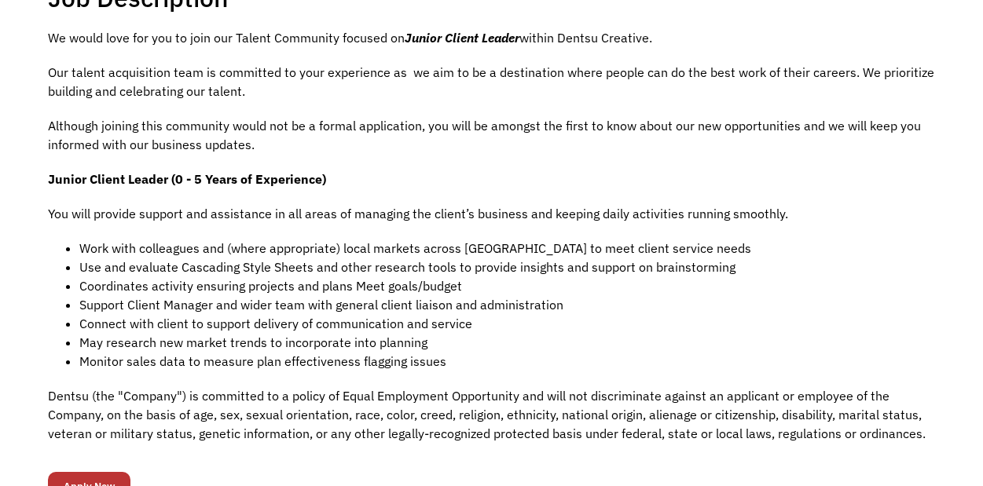
scroll to position [415, 0]
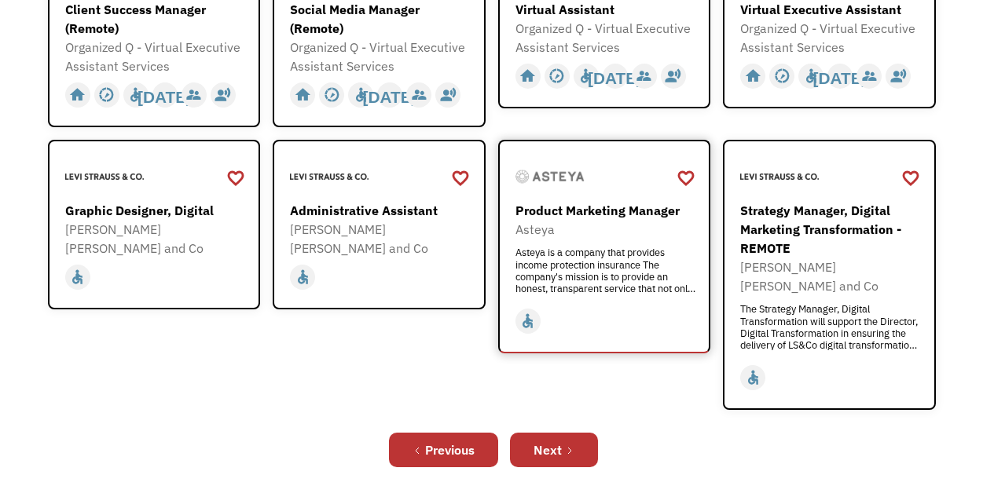
scroll to position [517, 0]
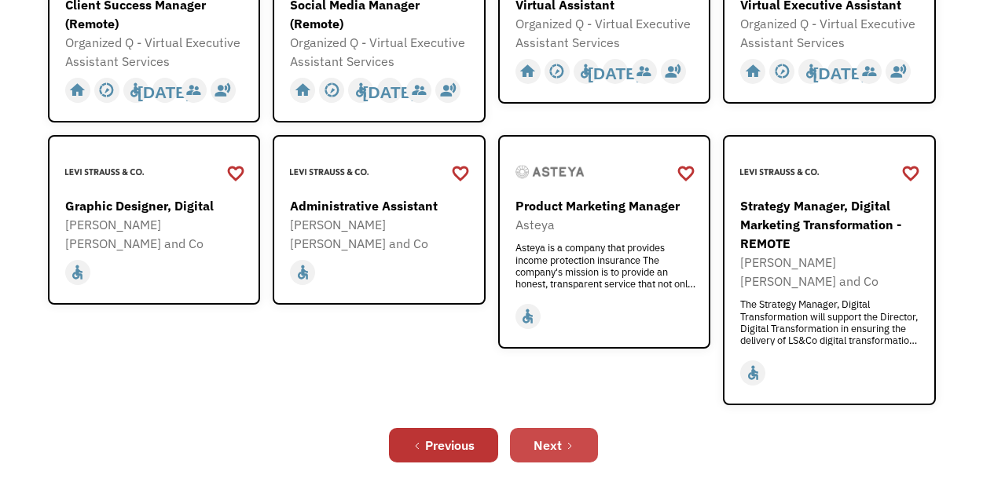
click at [567, 428] on link "Next" at bounding box center [554, 445] width 88 height 35
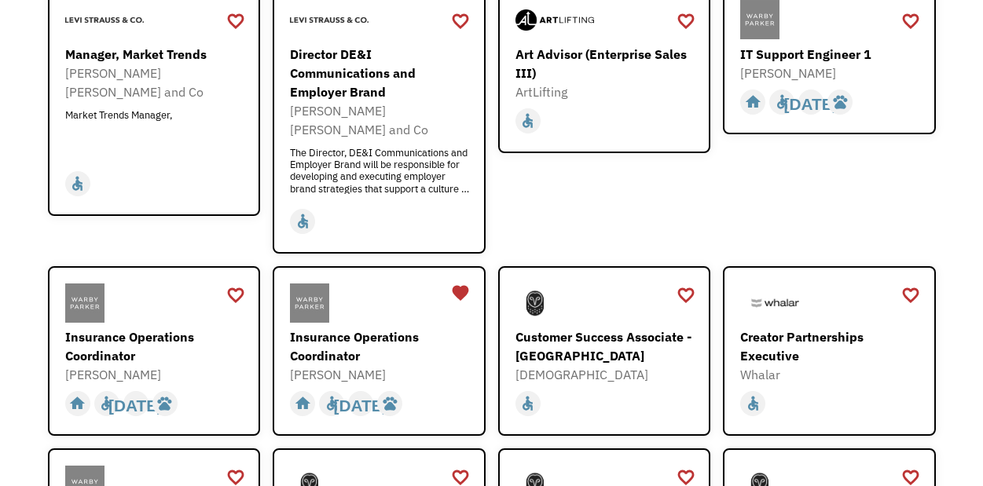
scroll to position [278, 0]
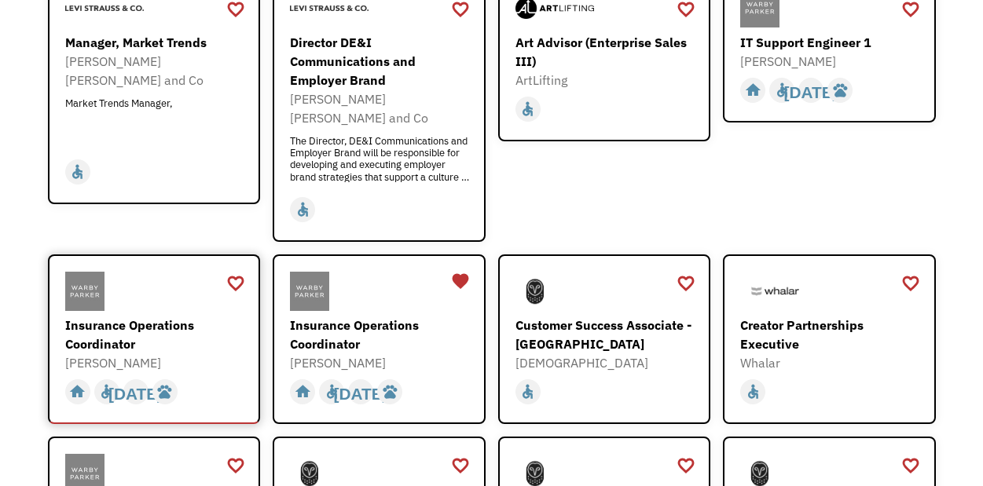
click at [172, 354] on div "[PERSON_NAME]" at bounding box center [156, 363] width 182 height 19
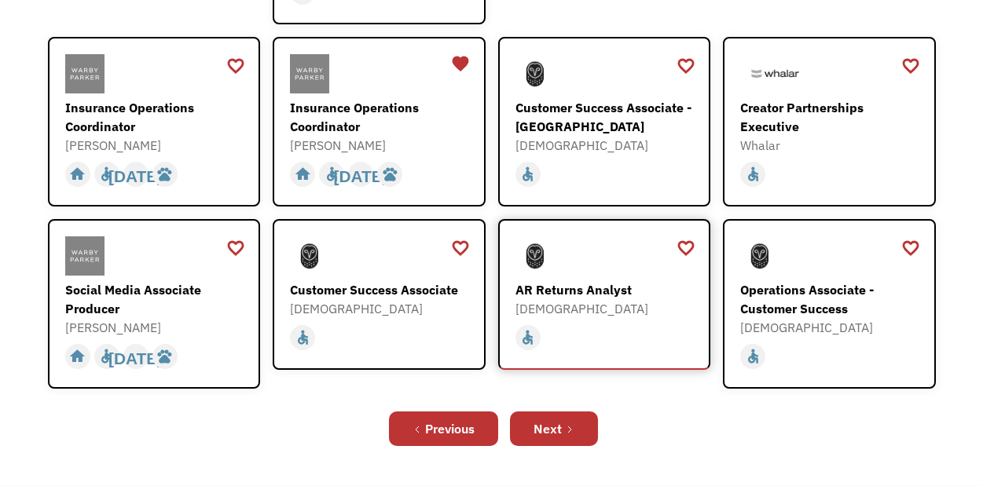
scroll to position [571, 0]
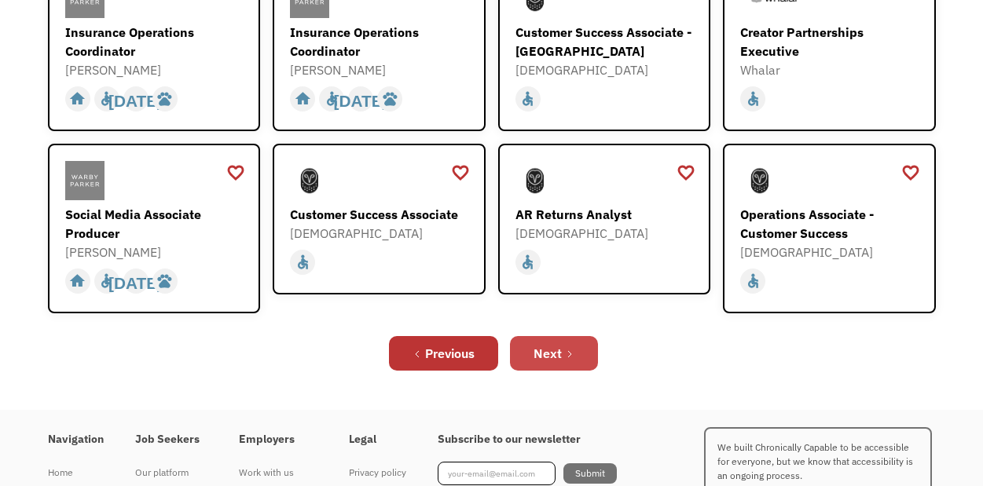
click at [588, 346] on link "Next" at bounding box center [554, 353] width 88 height 35
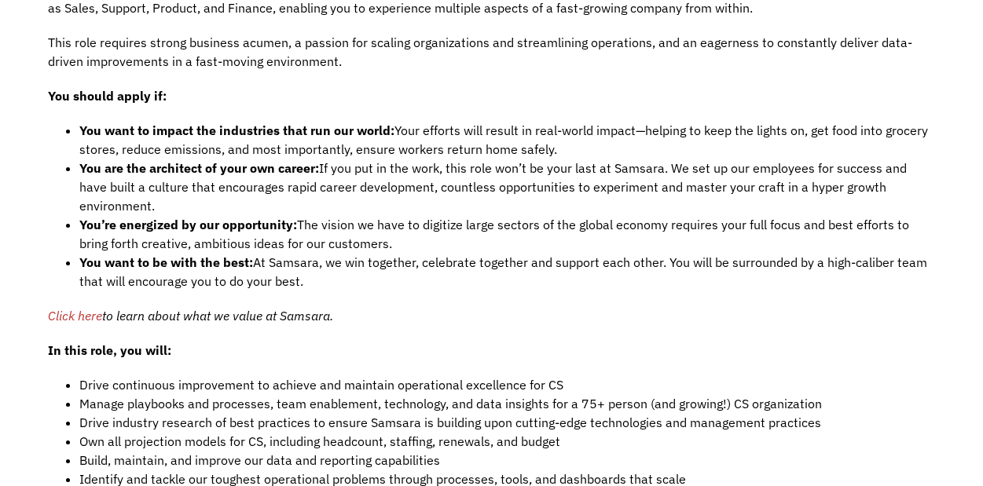
scroll to position [1062, 0]
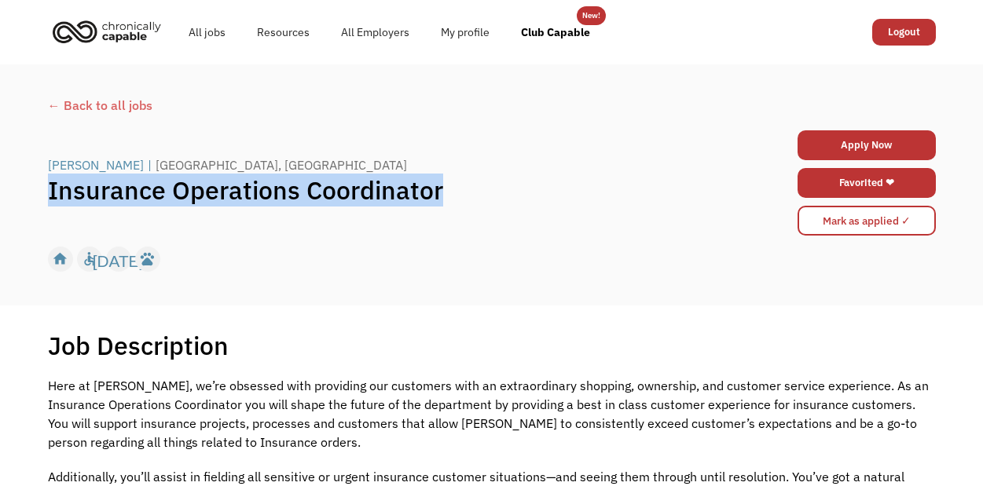
click at [42, 192] on div "← Back to all jobs Warby Parker | Nashville, TN Insurance Operations Coordinato…" at bounding box center [491, 185] width 919 height 193
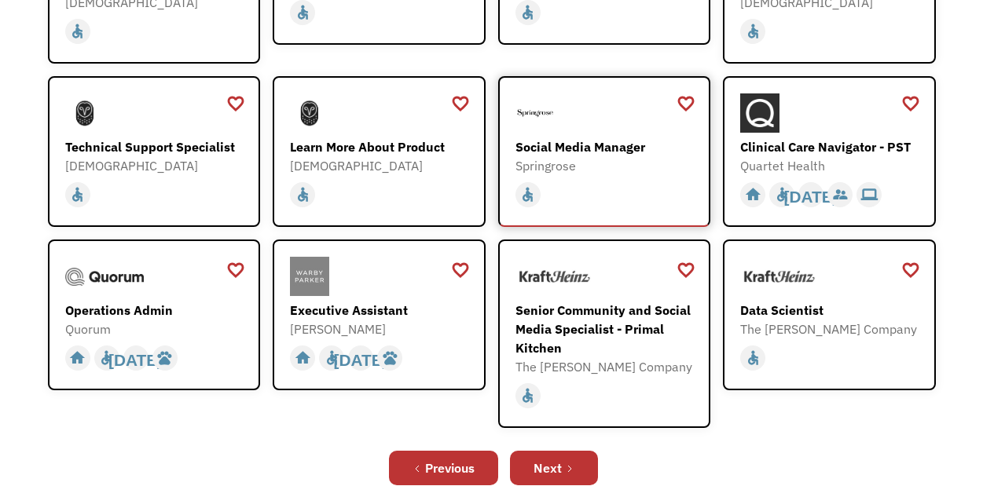
scroll to position [357, 0]
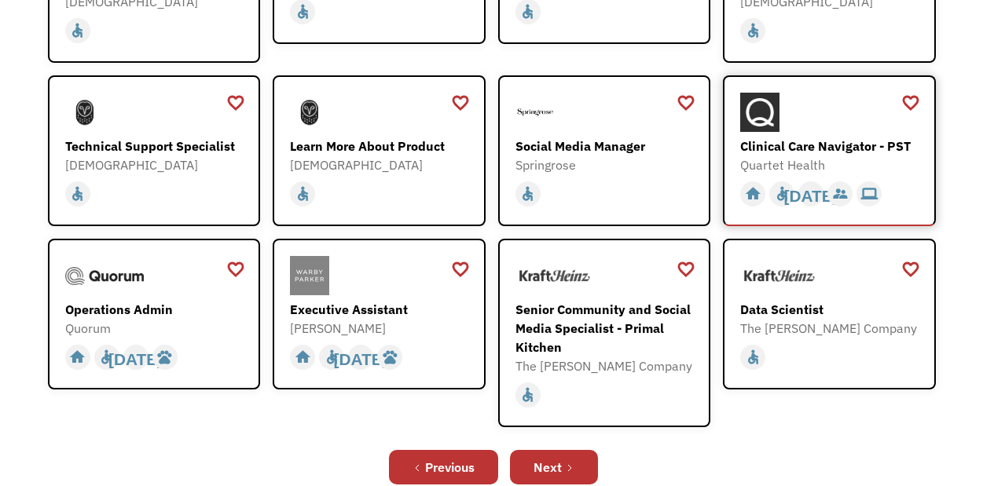
click at [889, 163] on div "Quartet Health" at bounding box center [831, 165] width 182 height 19
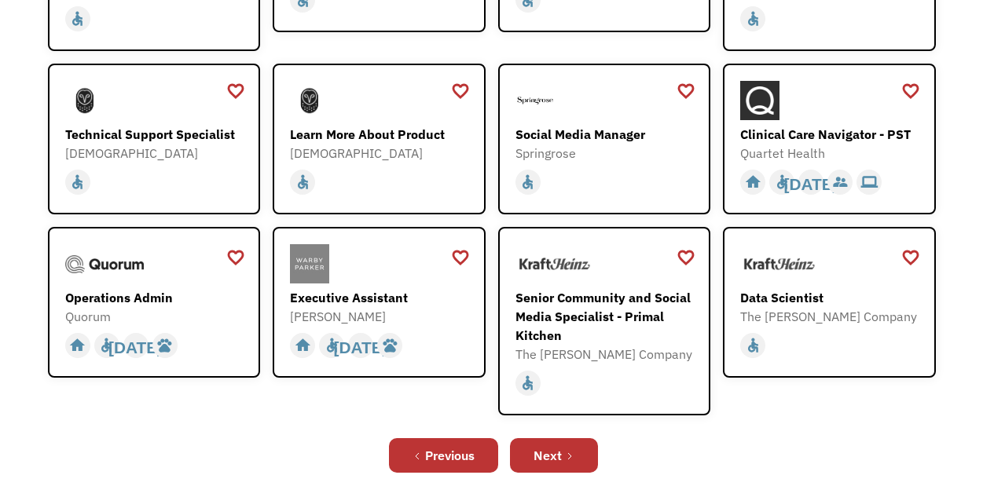
scroll to position [369, 0]
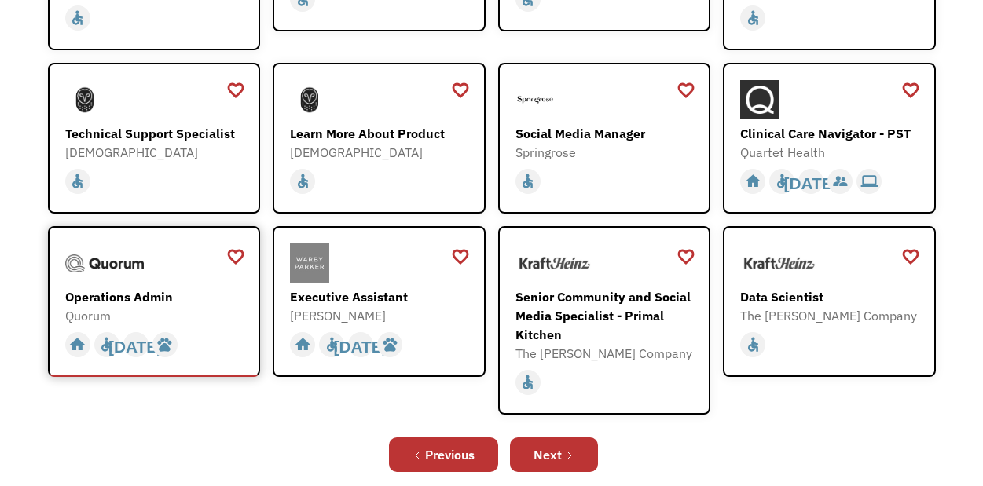
click at [154, 284] on div "Operations Admin Quorum https://boards.greenhouse.io/quorum/jobs/4983814?gh_jid…" at bounding box center [156, 285] width 182 height 82
click at [586, 449] on link "Next" at bounding box center [554, 455] width 88 height 35
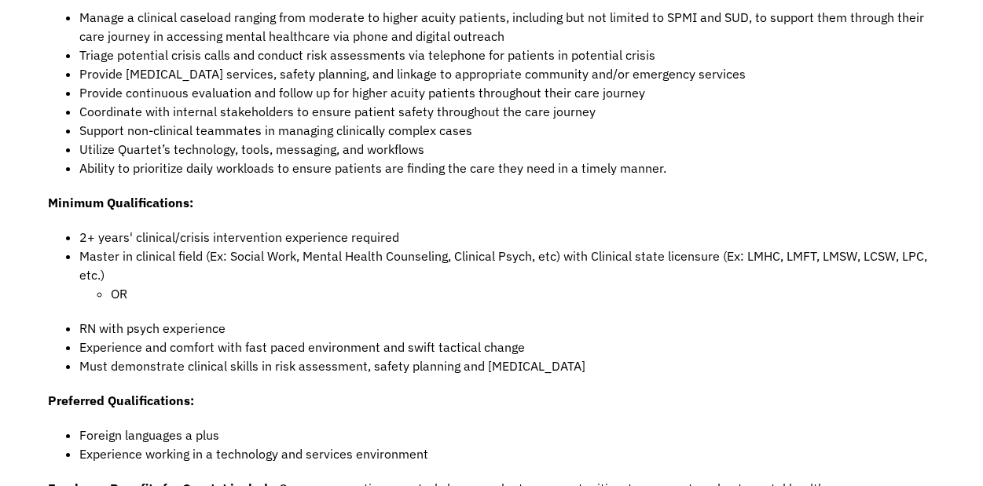
scroll to position [819, 0]
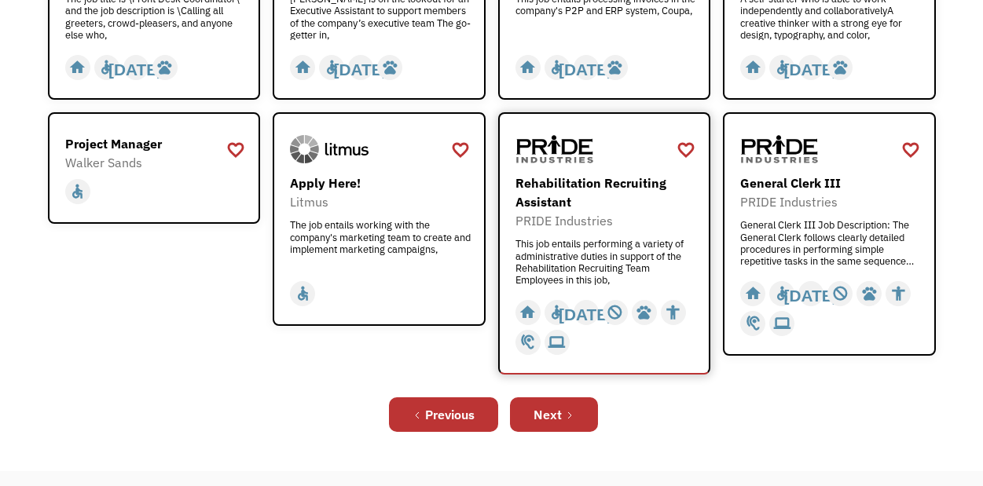
scroll to position [552, 0]
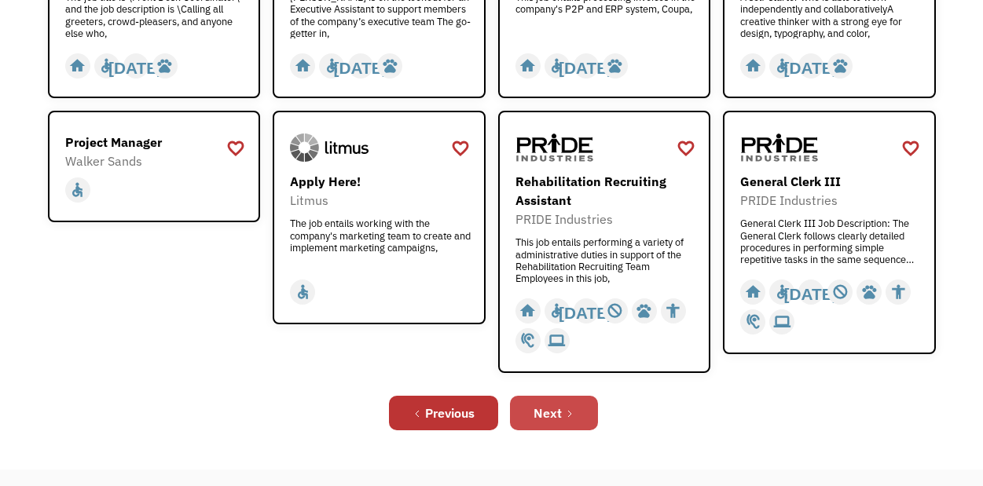
click at [558, 402] on link "Next" at bounding box center [554, 413] width 88 height 35
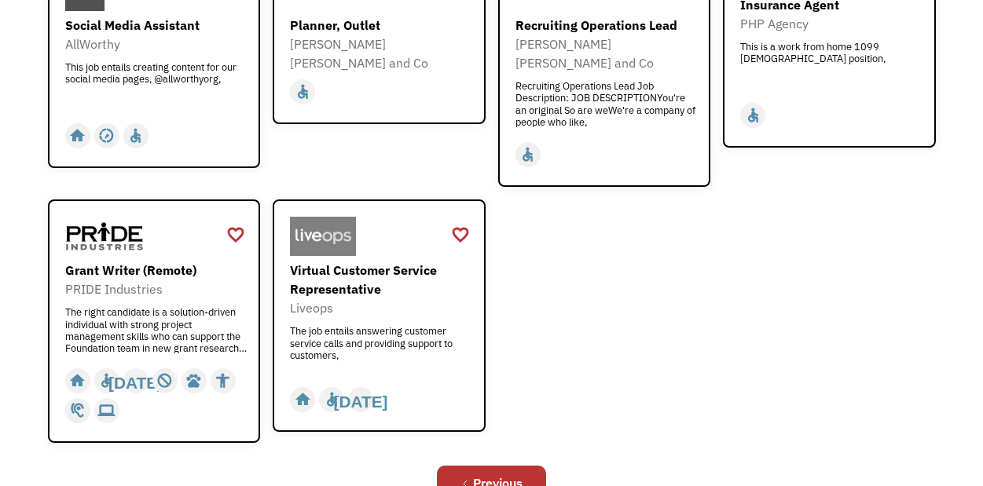
scroll to position [672, 0]
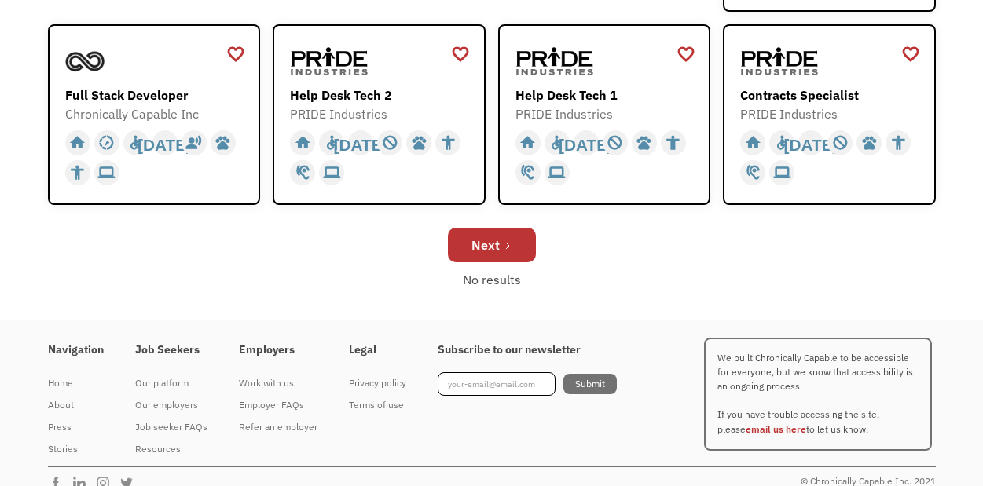
click at [504, 370] on div "Subscribe to our newsletter Submit Thank you! You're now subscribed to our news…" at bounding box center [543, 395] width 211 height 134
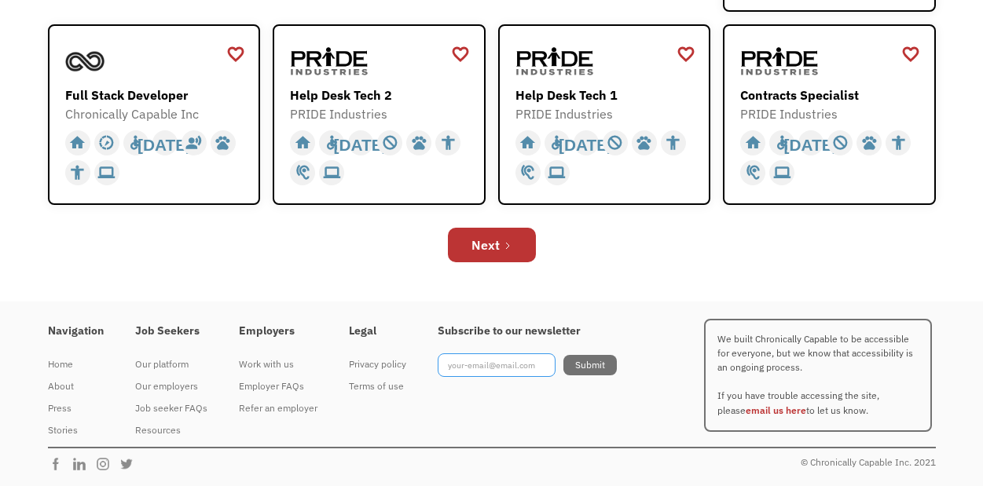
click at [504, 367] on input "Footer Newsletter" at bounding box center [497, 366] width 118 height 24
type input "[EMAIL_ADDRESS][PERSON_NAME][DOMAIN_NAME]"
click at [603, 365] on input "Submit" at bounding box center [589, 365] width 53 height 20
type input "Please wait..."
